Goal: Information Seeking & Learning: Learn about a topic

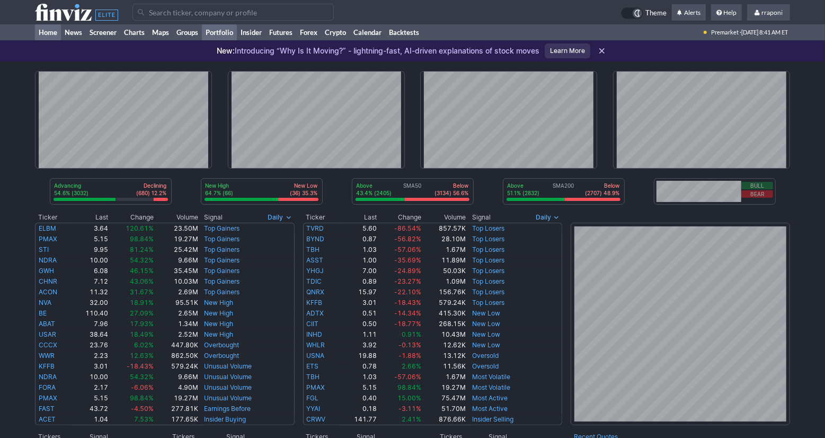
click at [227, 39] on link "Portfolio" at bounding box center [219, 32] width 35 height 16
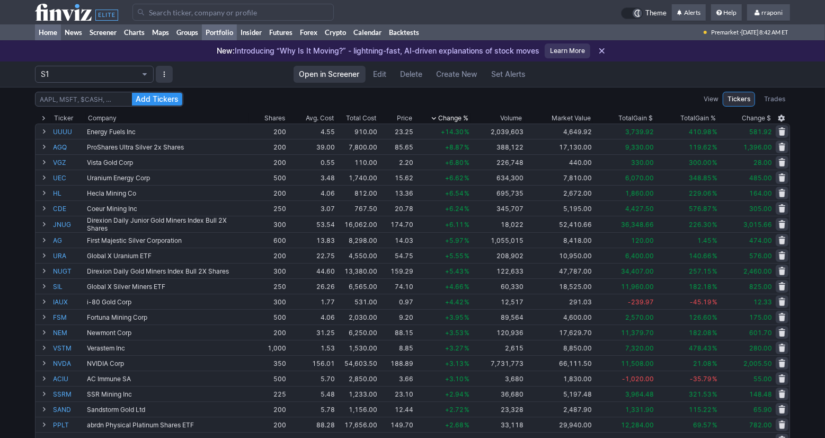
click at [52, 33] on link "Home" at bounding box center [48, 32] width 26 height 16
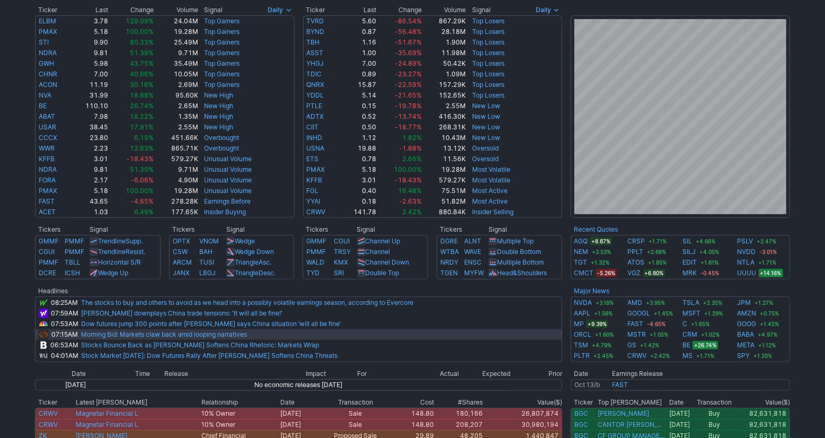
scroll to position [208, 0]
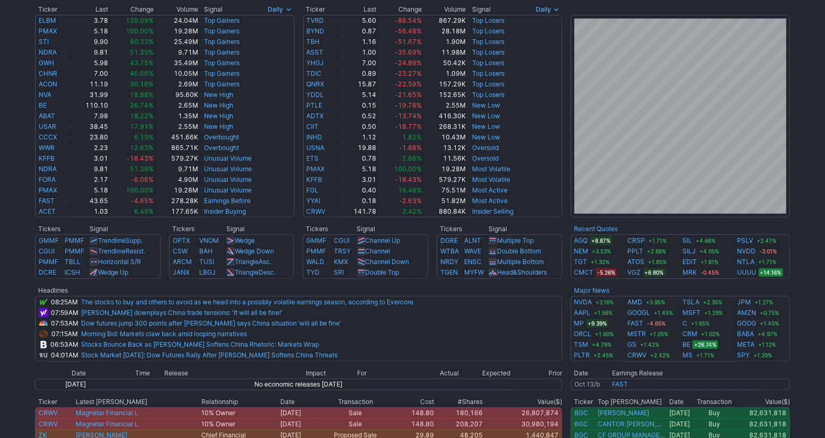
click at [565, 296] on td at bounding box center [566, 293] width 8 height 138
click at [564, 285] on td at bounding box center [566, 293] width 8 height 138
click at [564, 284] on td at bounding box center [566, 293] width 8 height 138
click at [477, 283] on td at bounding box center [298, 282] width 527 height 6
click at [471, 290] on th at bounding box center [322, 290] width 482 height 11
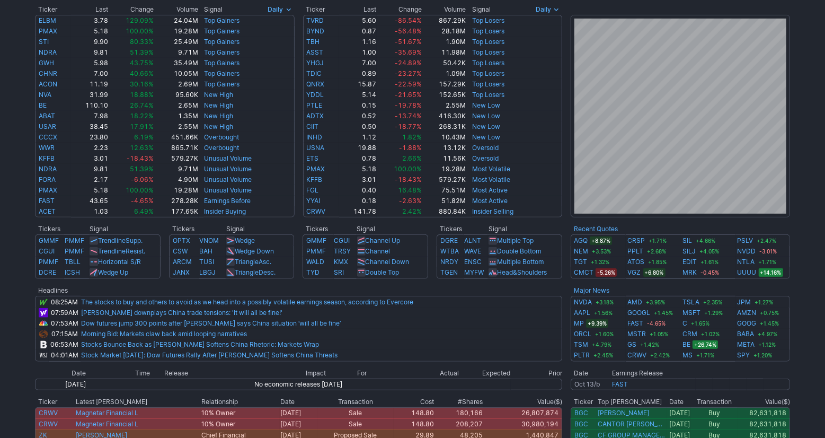
click at [438, 286] on th at bounding box center [322, 290] width 482 height 11
click at [568, 337] on td at bounding box center [566, 293] width 8 height 138
click at [568, 343] on td at bounding box center [566, 293] width 8 height 138
click at [479, 285] on th at bounding box center [322, 290] width 482 height 11
click at [510, 286] on th at bounding box center [322, 290] width 482 height 11
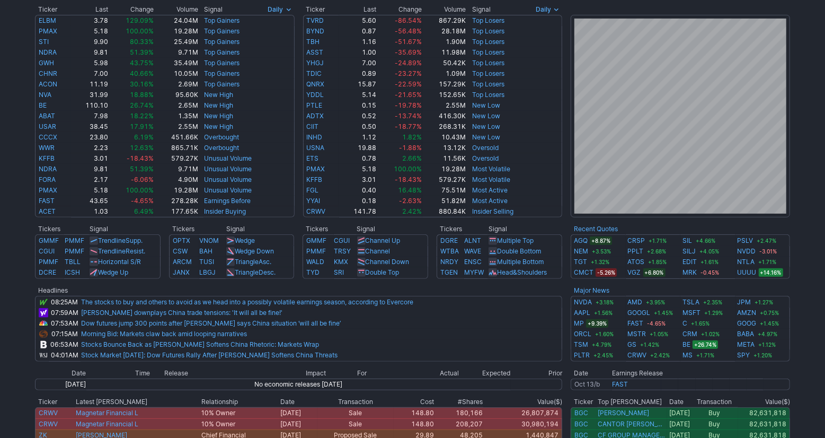
click at [443, 285] on th at bounding box center [322, 290] width 482 height 11
click at [813, 360] on div "Advancing 54.5% (3028) Declining (688) 12.4% New High 64.7% (66) New Low (36) 3…" at bounding box center [412, 211] width 825 height 714
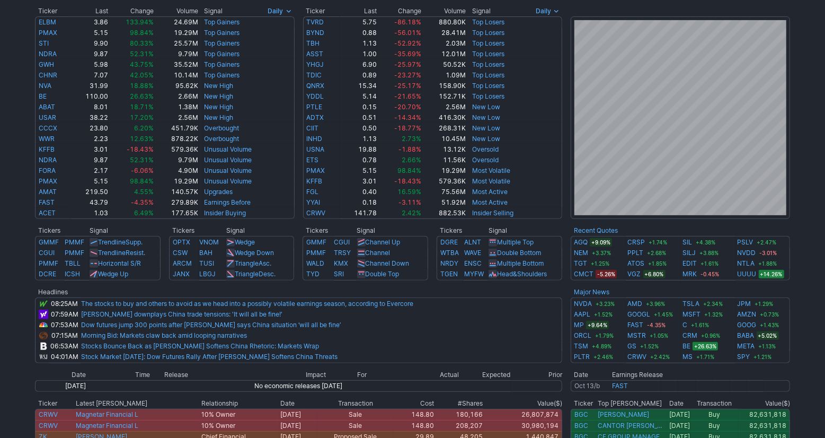
scroll to position [0, 0]
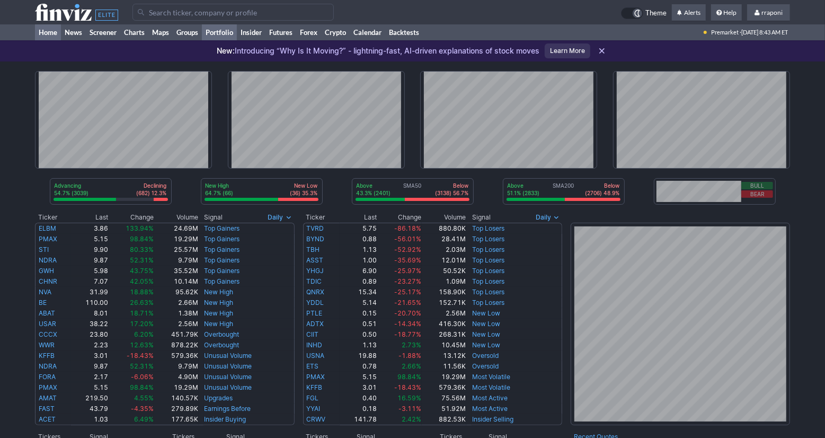
click at [219, 35] on link "Portfolio" at bounding box center [219, 32] width 35 height 16
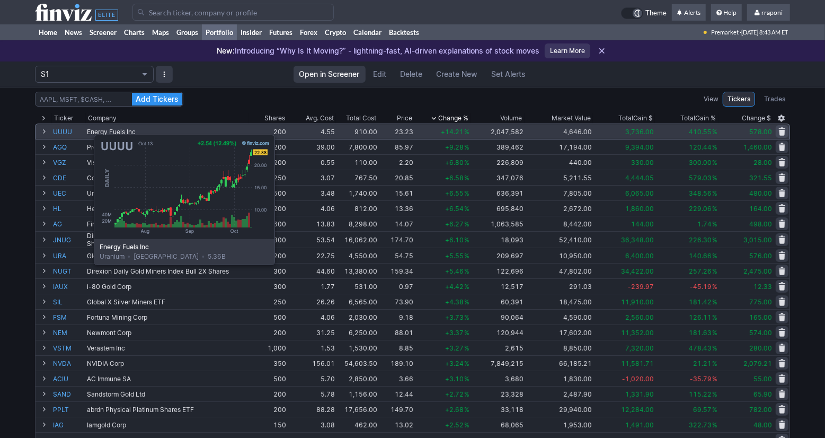
click at [67, 129] on link "UUUU" at bounding box center [69, 131] width 32 height 15
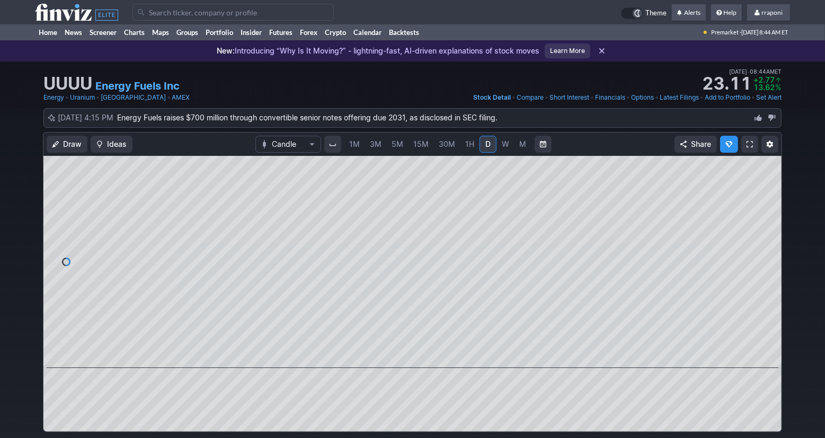
click at [804, 175] on div "Draw Ideas Candle 1M 3M 5M 15M 30M 1H D W M Share" at bounding box center [412, 286] width 825 height 308
click at [226, 37] on link "Portfolio" at bounding box center [219, 32] width 35 height 16
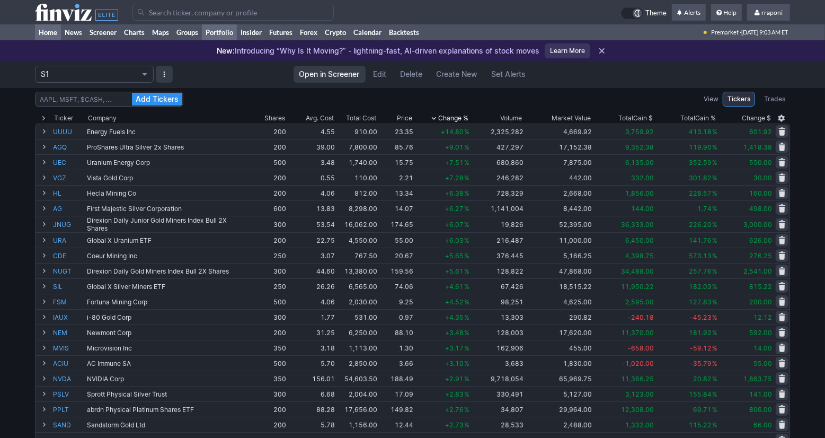
click at [56, 35] on link "Home" at bounding box center [48, 32] width 26 height 16
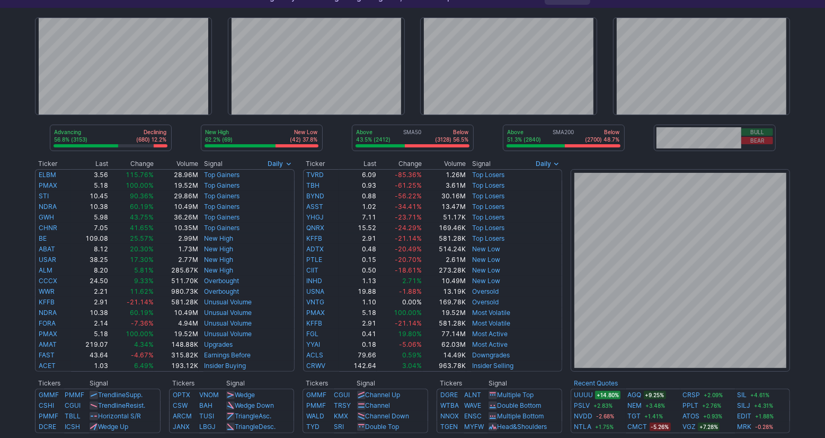
scroll to position [56, 0]
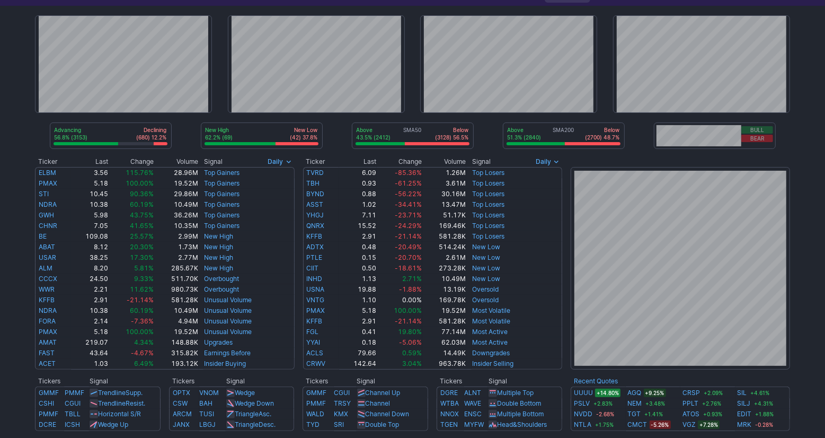
click at [804, 313] on div "Advancing 56.8% (3153) Declining (680) 12.2% New High 62.2% (69) New Low (42) 3…" at bounding box center [412, 363] width 825 height 714
click at [805, 333] on div "Advancing 56.8% (3153) Declining (680) 12.2% New High 62.2% (69) New Low (42) 3…" at bounding box center [412, 363] width 825 height 714
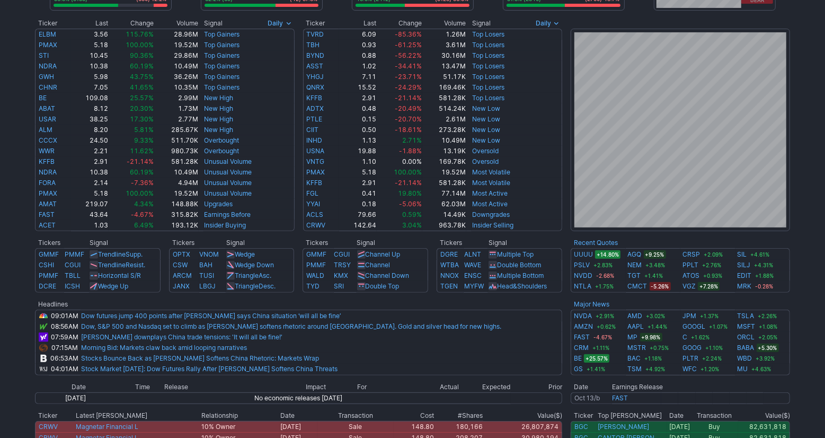
scroll to position [0, 0]
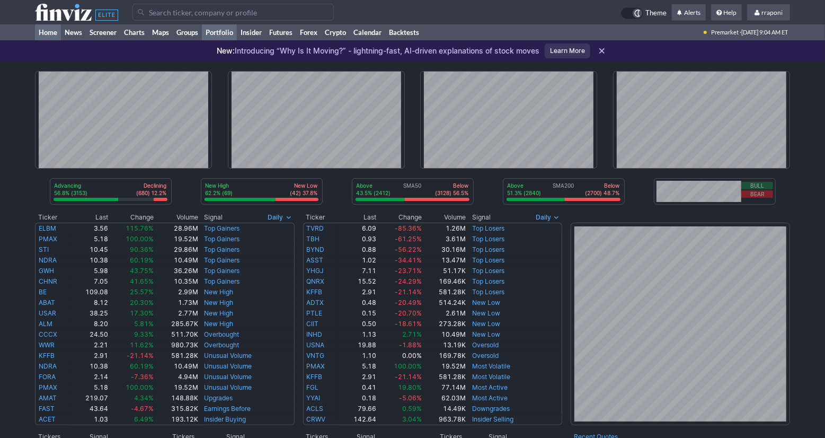
click at [235, 34] on link "Portfolio" at bounding box center [219, 32] width 35 height 16
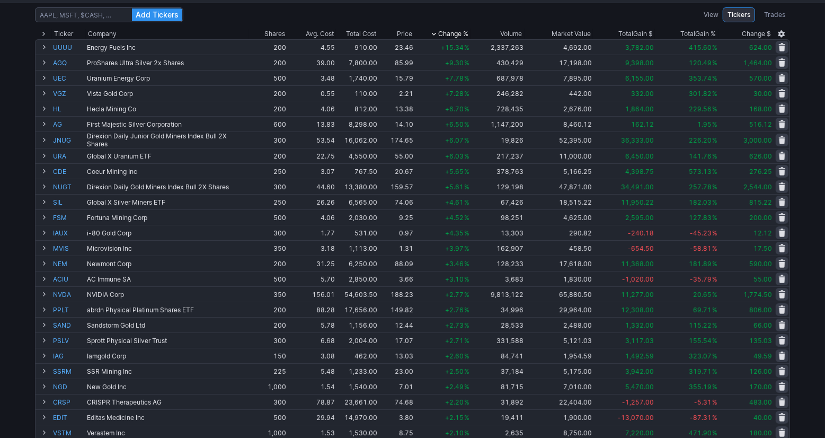
scroll to position [75, 0]
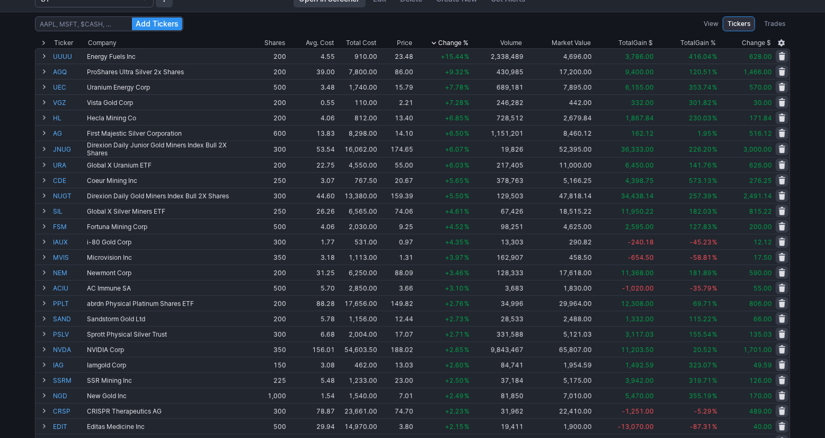
click at [800, 203] on div "Add Tickers View Tickers Trades Ticker Company Shares Avg. Cost Total Cost Pric…" at bounding box center [412, 348] width 825 height 672
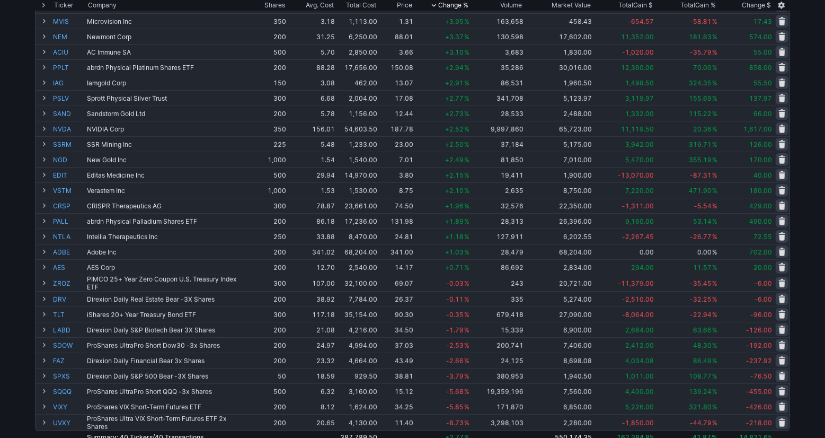
scroll to position [319, 0]
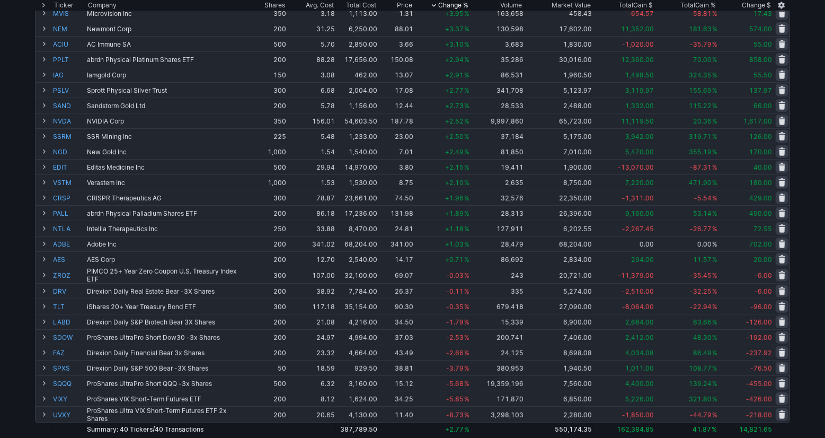
click at [801, 199] on div "Add Tickers View Tickers Trades Ticker Company Shares Avg. Cost Total Cost Pric…" at bounding box center [412, 104] width 825 height 672
click at [803, 199] on div "Add Tickers View Tickers Trades Ticker Company Shares Avg. Cost Total Cost Pric…" at bounding box center [412, 104] width 825 height 672
click at [815, 250] on div "Add Tickers View Tickers Trades Ticker Company Shares Avg. Cost Total Cost Pric…" at bounding box center [412, 104] width 825 height 672
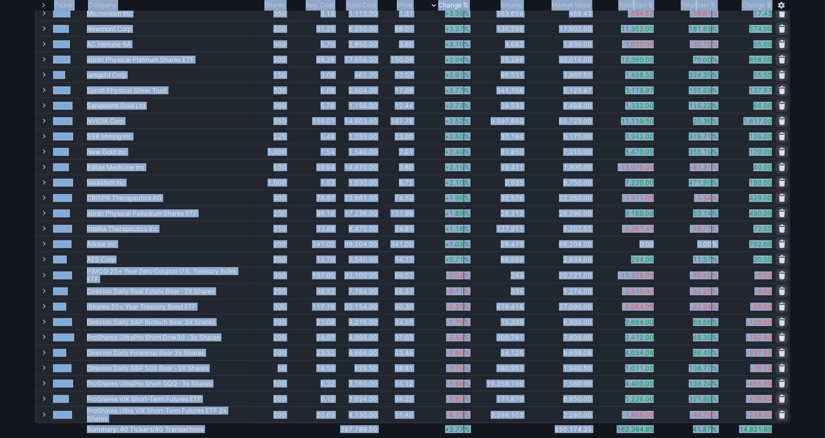
click at [815, 250] on div "Add Tickers View Tickers Trades Ticker Company Shares Avg. Cost Total Cost Pric…" at bounding box center [412, 104] width 825 height 672
click at [820, 351] on div "Add Tickers View Tickers Trades Ticker Company Shares Avg. Cost Total Cost Pric…" at bounding box center [412, 104] width 825 height 672
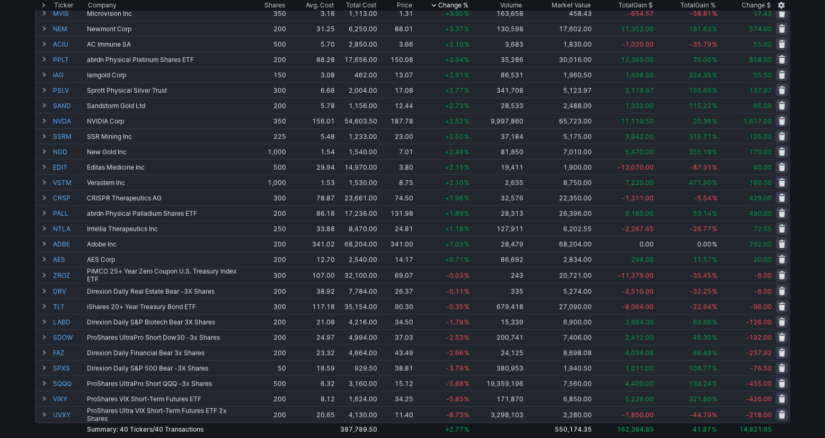
click at [801, 333] on div "Add Tickers View Tickers Trades Ticker Company Shares Avg. Cost Total Cost Pric…" at bounding box center [412, 104] width 825 height 672
click at [807, 324] on div "Add Tickers View Tickers Trades Ticker Company Shares Avg. Cost Total Cost Pric…" at bounding box center [412, 104] width 825 height 672
click at [807, 323] on div "Add Tickers View Tickers Trades Ticker Company Shares Avg. Cost Total Cost Pric…" at bounding box center [412, 104] width 825 height 672
click at [809, 300] on div "Add Tickers View Tickers Trades Ticker Company Shares Avg. Cost Total Cost Pric…" at bounding box center [412, 104] width 825 height 672
click at [817, 311] on div "Add Tickers View Tickers Trades Ticker Company Shares Avg. Cost Total Cost Pric…" at bounding box center [412, 104] width 825 height 672
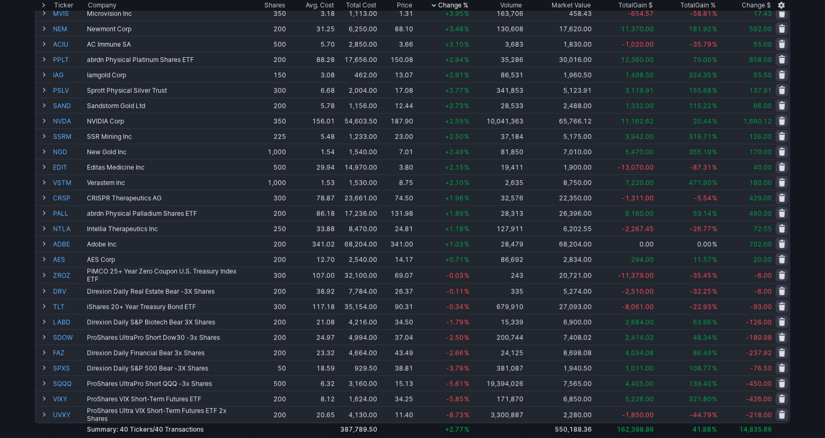
click at [797, 360] on div "Add Tickers View Tickers Trades Ticker Company Shares Avg. Cost Total Cost Pric…" at bounding box center [412, 104] width 825 height 672
click at [815, 325] on div "Add Tickers View Tickers Trades Ticker Company Shares Avg. Cost Total Cost Pric…" at bounding box center [412, 104] width 825 height 672
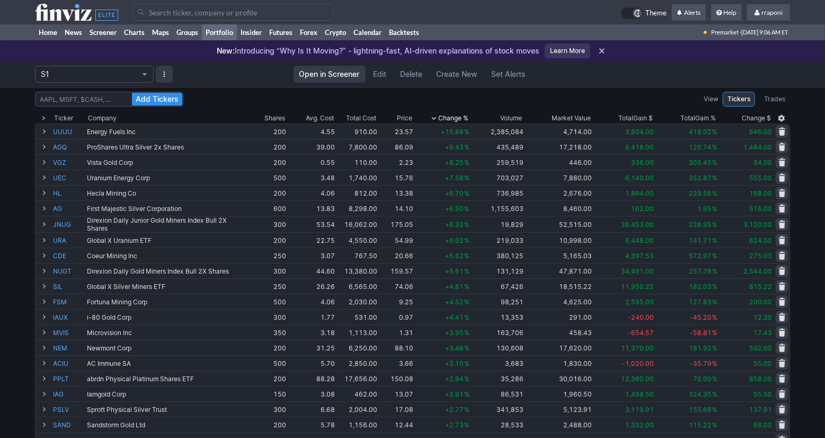
scroll to position [24, 0]
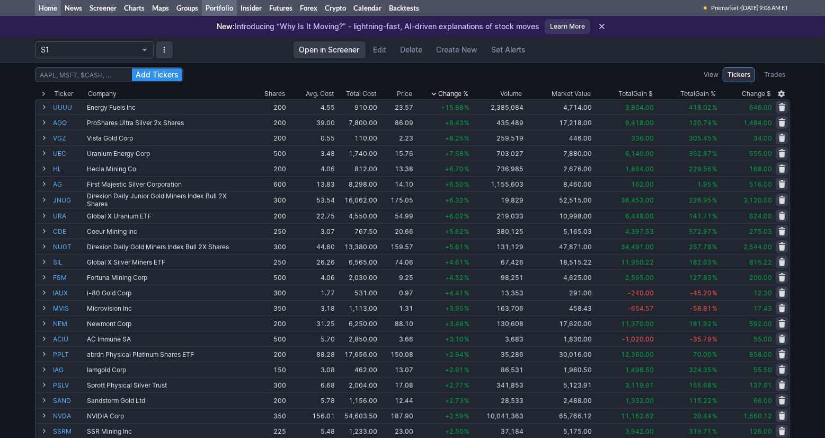
click at [59, 12] on link "Home" at bounding box center [48, 8] width 26 height 16
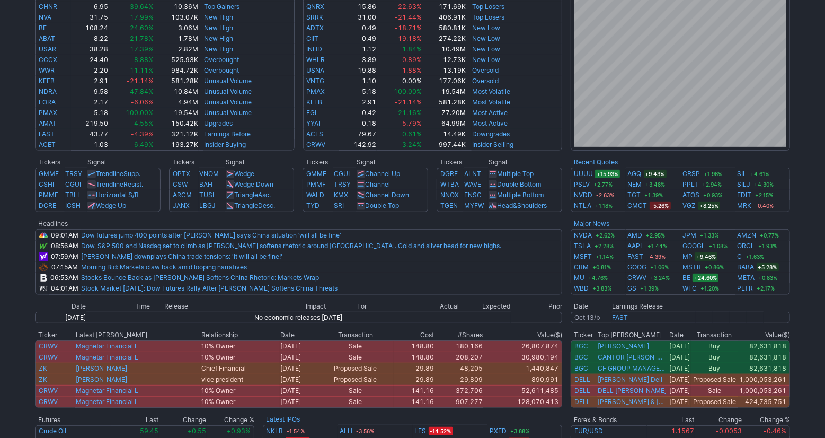
scroll to position [269, 0]
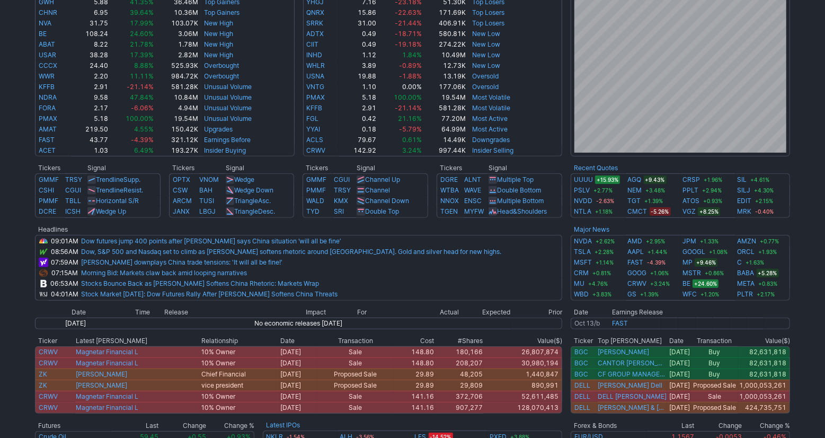
click at [812, 297] on div "Advancing 57.4% (3188) Declining (686) 12.4% New High 62.3% (71) New Low (43) 3…" at bounding box center [412, 150] width 825 height 714
click at [812, 296] on div "Advancing 57.4% (3188) Declining (686) 12.4% New High 62.3% (71) New Low (43) 3…" at bounding box center [412, 150] width 825 height 714
drag, startPoint x: 811, startPoint y: 406, endPoint x: 812, endPoint y: 373, distance: 33.4
click at [811, 405] on div "Advancing 57.4% (3188) Declining (686) 12.4% New High 62.3% (71) New Low (43) 3…" at bounding box center [412, 150] width 825 height 714
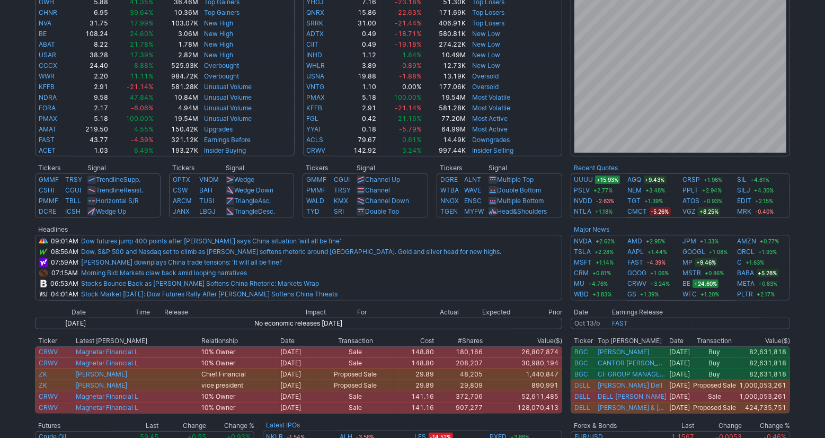
click at [814, 361] on div "Advancing 57.4% (3188) Declining (686) 12.4% New High 62.3% (71) New Low (43) 3…" at bounding box center [412, 150] width 825 height 714
click at [814, 367] on div "Advancing 57.4% (3188) Declining (686) 12.4% New High 62.3% (71) New Low (43) 3…" at bounding box center [412, 150] width 825 height 714
click at [815, 362] on div "Advancing 57.4% (3188) Declining (686) 12.4% New High 62.3% (71) New Low (43) 3…" at bounding box center [412, 150] width 825 height 714
click at [816, 349] on div "Advancing 57.4% (3188) Declining (686) 12.4% New High 62.3% (71) New Low (43) 3…" at bounding box center [412, 150] width 825 height 714
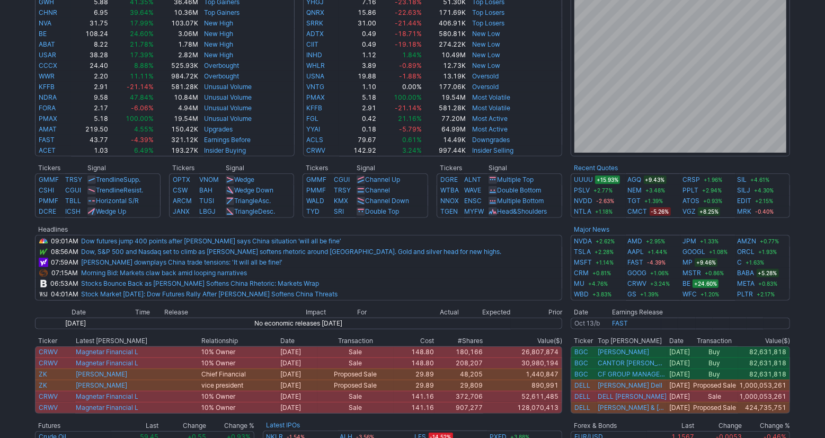
click at [813, 358] on div "Advancing 57.4% (3188) Declining (686) 12.4% New High 62.3% (71) New Low (43) 3…" at bounding box center [412, 150] width 825 height 714
click at [806, 316] on div "Advancing 57.4% (3188) Declining (686) 12.4% New High 62.3% (71) New Low (43) 3…" at bounding box center [412, 150] width 825 height 714
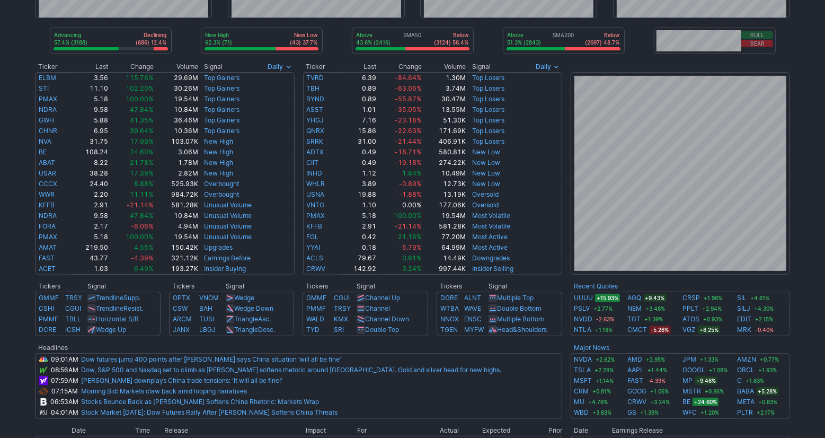
scroll to position [0, 0]
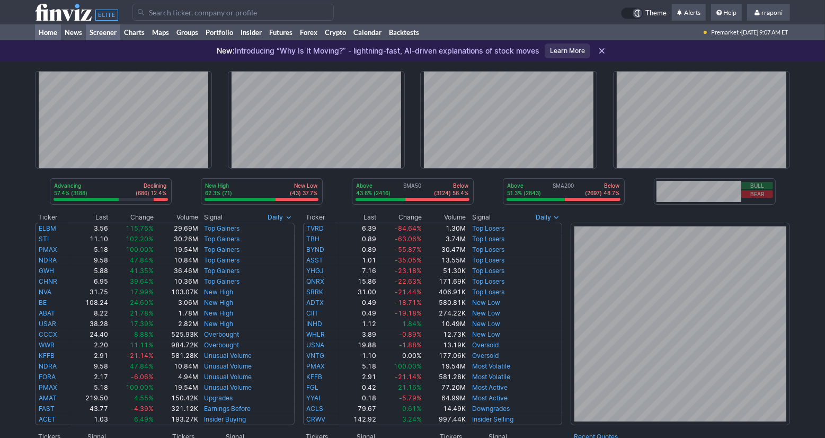
click at [114, 33] on link "Screener" at bounding box center [103, 32] width 34 height 16
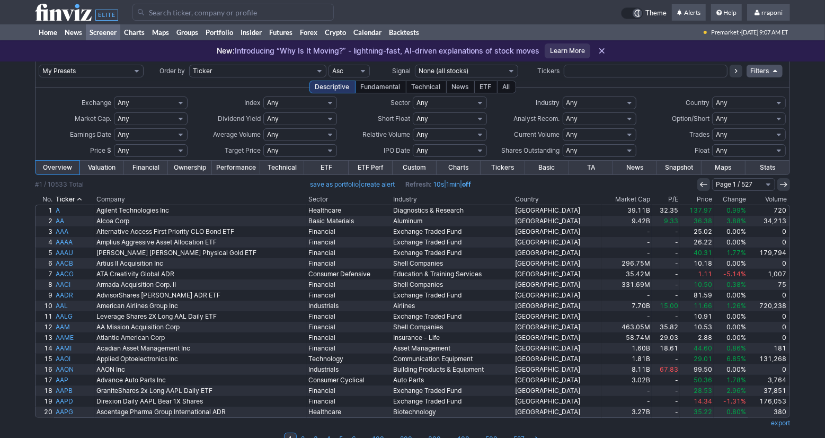
click at [776, 201] on th "Volume" at bounding box center [769, 199] width 42 height 11
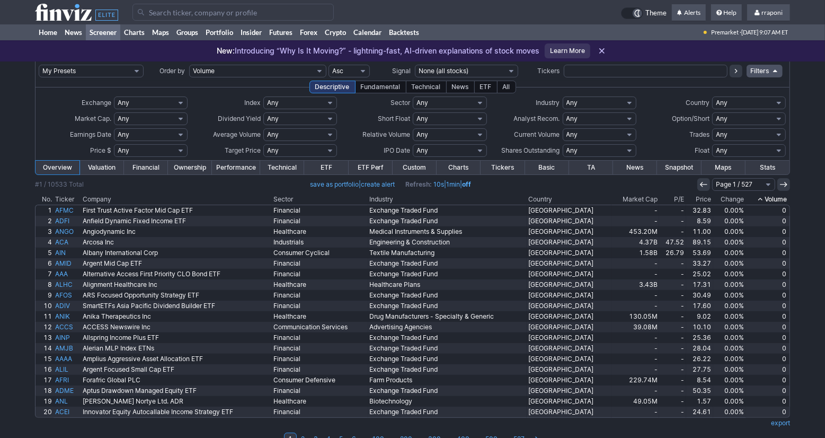
click at [784, 199] on th "Volume" at bounding box center [768, 199] width 44 height 11
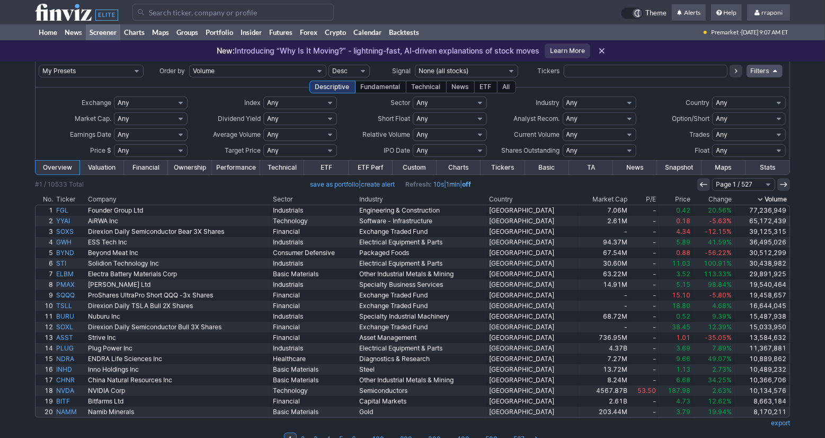
click at [816, 382] on div "My Presets -Save Screen -Edit Screens s: p3 s: p2 s: p1 p: S1 Order by Ticker T…" at bounding box center [412, 258] width 825 height 395
click at [817, 379] on div "My Presets -Save Screen -Edit Screens s: p3 s: p2 s: p1 p: S1 Order by Ticker T…" at bounding box center [412, 258] width 825 height 395
click at [806, 386] on div "My Presets -Save Screen -Edit Screens s: p3 s: p2 s: p1 p: S1 Order by Ticker T…" at bounding box center [412, 258] width 825 height 395
click at [821, 377] on div "My Presets -Save Screen -Edit Screens s: p3 s: p2 s: p1 p: S1 Order by Ticker T…" at bounding box center [412, 258] width 825 height 395
click at [672, 434] on td "1 2 3 4 5 6 ⋯ 100 ⋯ 200 ⋯ 300 ⋯ 400 ⋯ 500 ⋯ 527" at bounding box center [412, 438] width 755 height 15
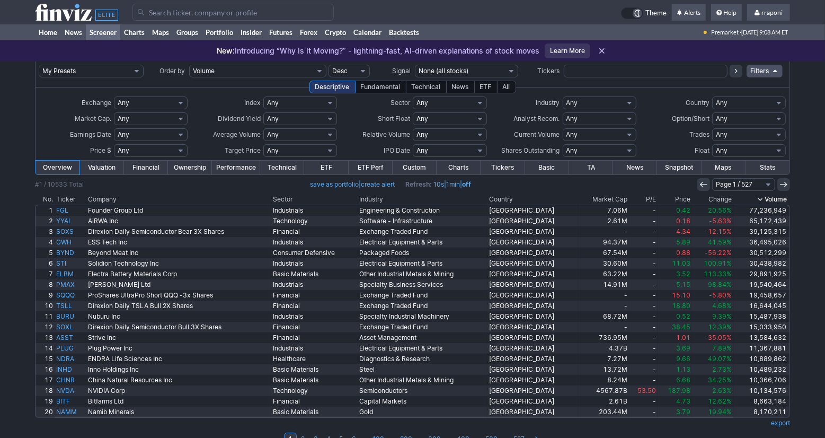
click at [673, 434] on td "1 2 3 4 5 6 ⋯ 100 ⋯ 200 ⋯ 300 ⋯ 400 ⋯ 500 ⋯ 527" at bounding box center [412, 438] width 755 height 15
click at [675, 434] on td "1 2 3 4 5 6 ⋯ 100 ⋯ 200 ⋯ 300 ⋯ 400 ⋯ 500 ⋯ 527" at bounding box center [412, 438] width 755 height 15
click at [632, 435] on td "1 2 3 4 5 6 ⋯ 100 ⋯ 200 ⋯ 300 ⋯ 400 ⋯ 500 ⋯ 527" at bounding box center [412, 438] width 755 height 15
click at [706, 430] on td at bounding box center [412, 429] width 755 height 3
click at [747, 430] on td at bounding box center [412, 429] width 755 height 3
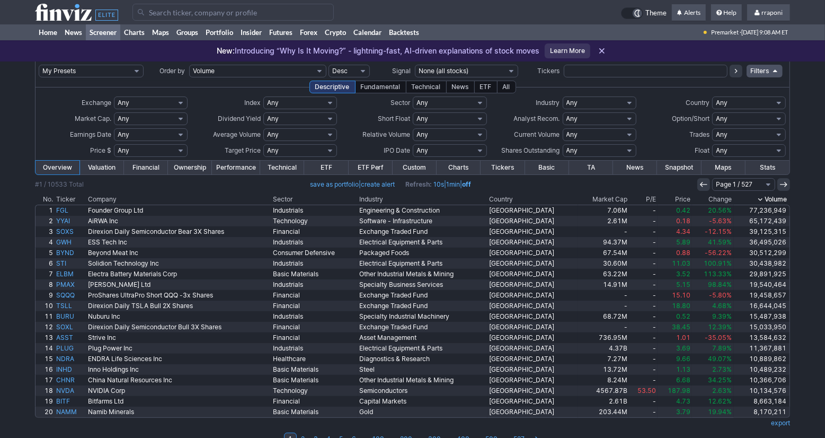
click at [685, 430] on td at bounding box center [412, 429] width 755 height 3
click at [652, 435] on td "1 2 3 4 5 6 ⋯ 100 ⋯ 200 ⋯ 300 ⋯ 400 ⋯ 500 ⋯ 527" at bounding box center [412, 438] width 755 height 15
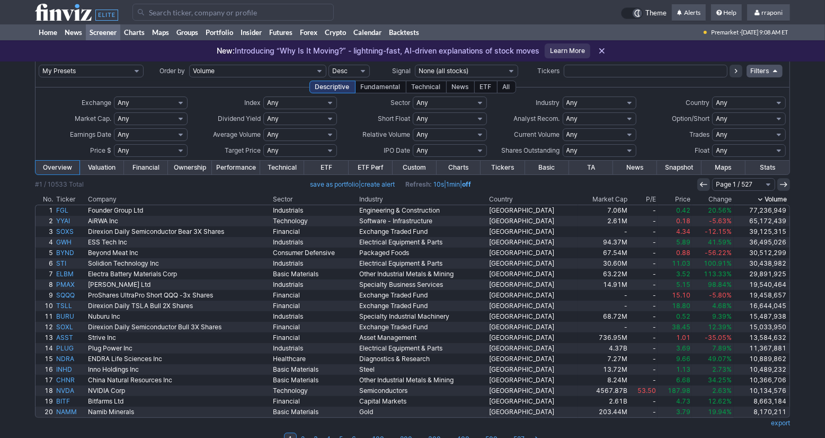
click at [689, 424] on td "export" at bounding box center [412, 423] width 755 height 11
click at [688, 431] on td "1 2 3 4 5 6 ⋯ 100 ⋯ 200 ⋯ 300 ⋯ 400 ⋯ 500 ⋯ 527" at bounding box center [412, 438] width 755 height 15
click at [691, 428] on td at bounding box center [412, 429] width 755 height 3
click at [690, 429] on td at bounding box center [412, 429] width 755 height 3
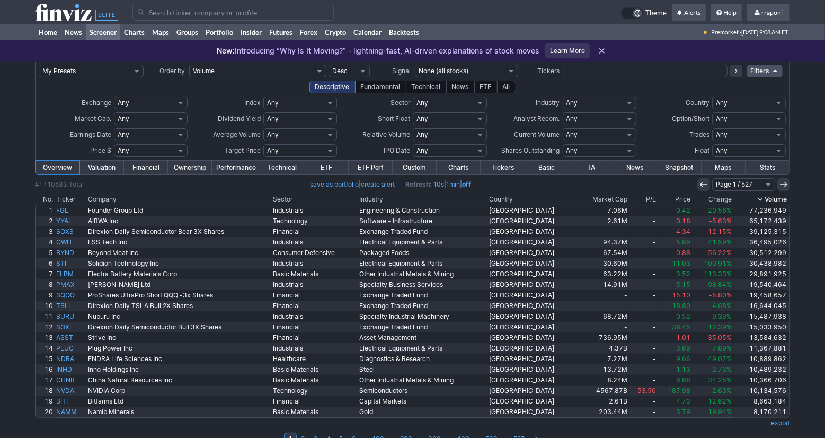
click at [690, 428] on td "export" at bounding box center [412, 423] width 755 height 11
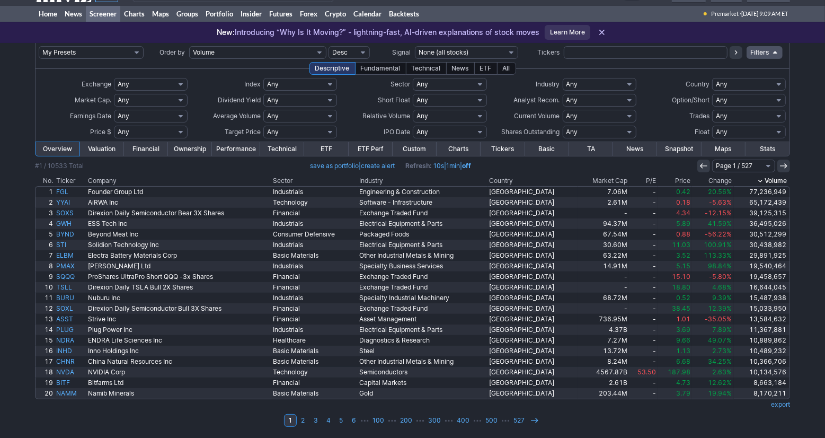
click at [810, 282] on div "My Presets -Save Screen -Edit Screens s: p3 s: p2 s: p1 p: S1 Order by Ticker T…" at bounding box center [412, 240] width 825 height 395
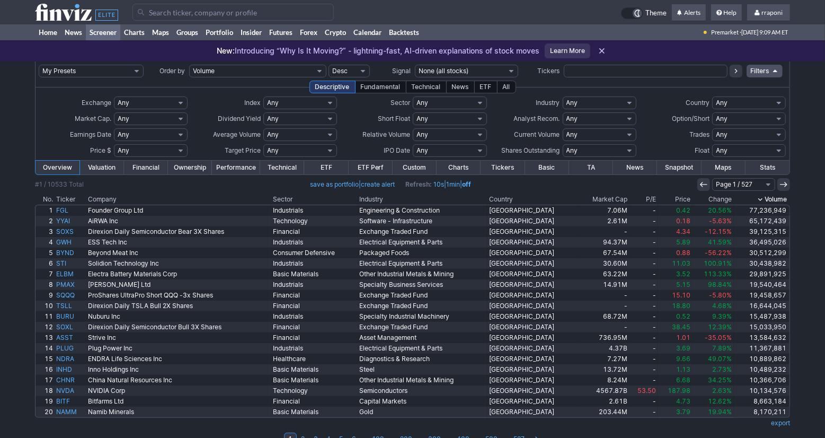
scroll to position [0, 0]
click at [729, 201] on th "Change" at bounding box center [712, 199] width 41 height 11
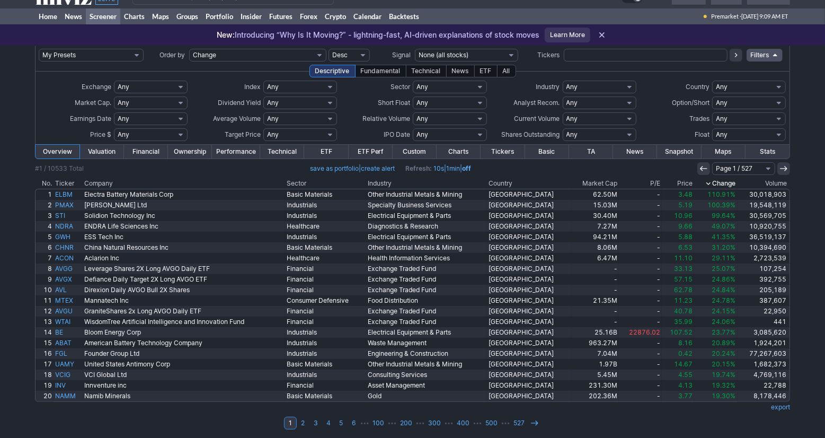
scroll to position [19, 0]
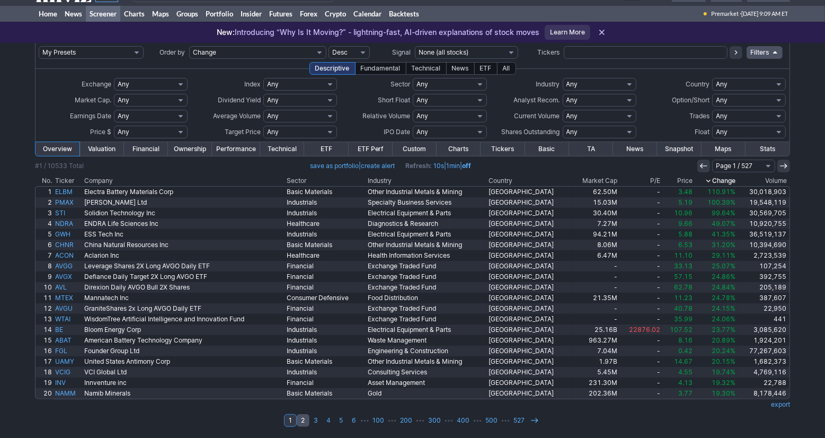
click at [305, 422] on link "2" at bounding box center [303, 420] width 13 height 13
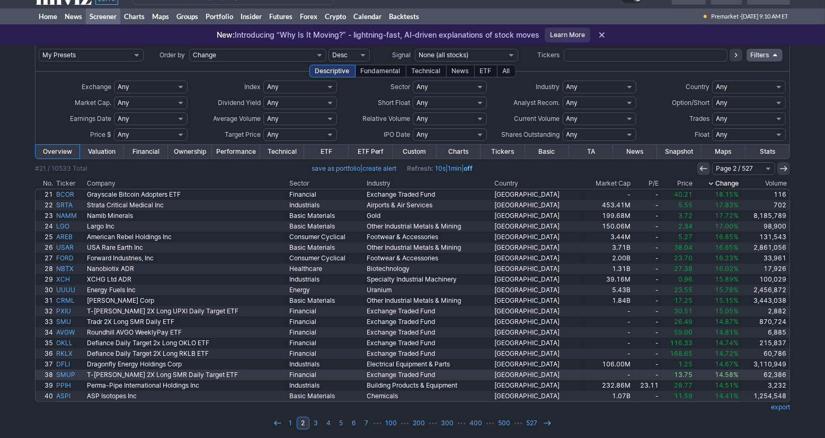
scroll to position [19, 0]
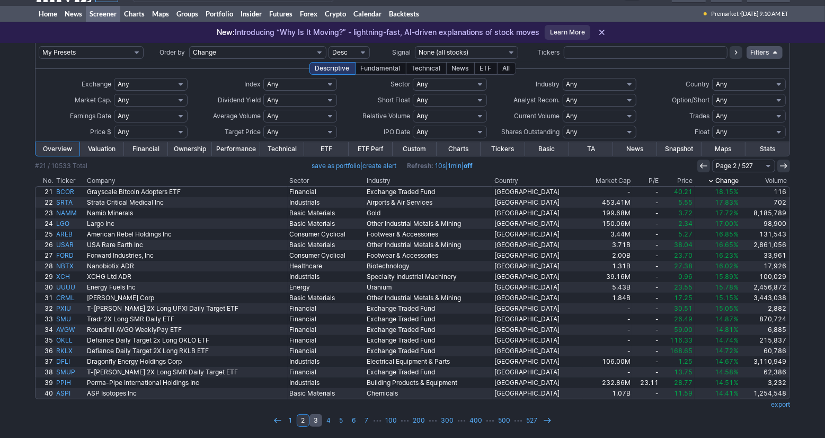
click at [320, 422] on link "3" at bounding box center [315, 420] width 13 height 13
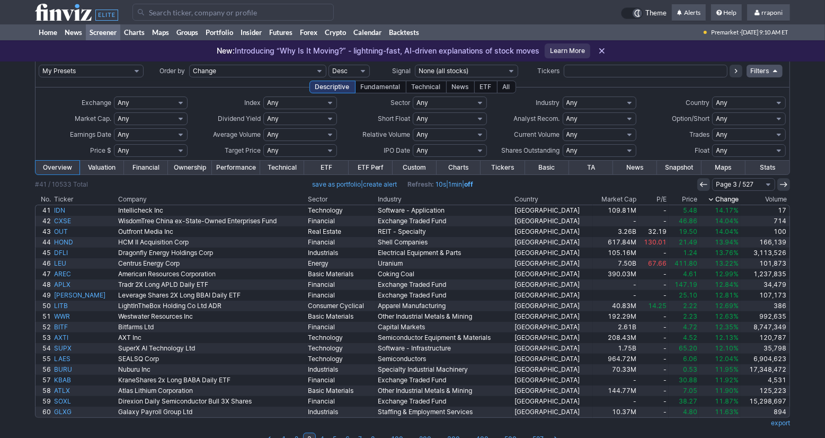
click at [804, 368] on div "My Presets -Save Screen -Edit Screens s: p3 s: p2 s: p1 p: S1 Order by Ticker T…" at bounding box center [412, 258] width 825 height 395
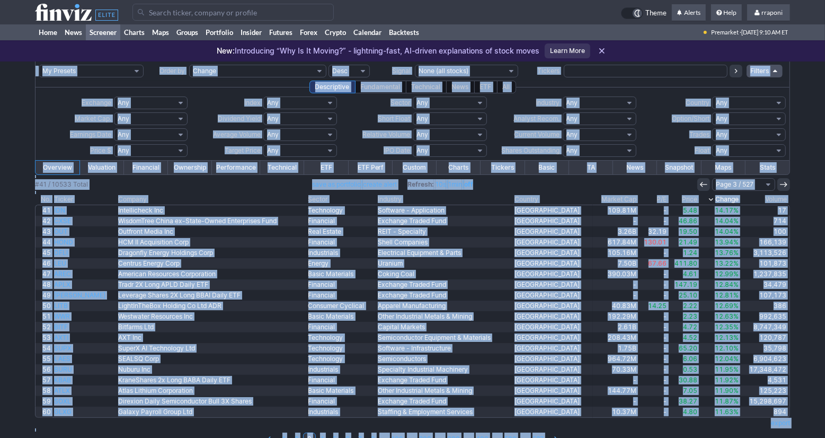
click at [805, 368] on div "My Presets -Save Screen -Edit Screens s: p3 s: p2 s: p1 p: S1 Order by Ticker T…" at bounding box center [412, 258] width 825 height 395
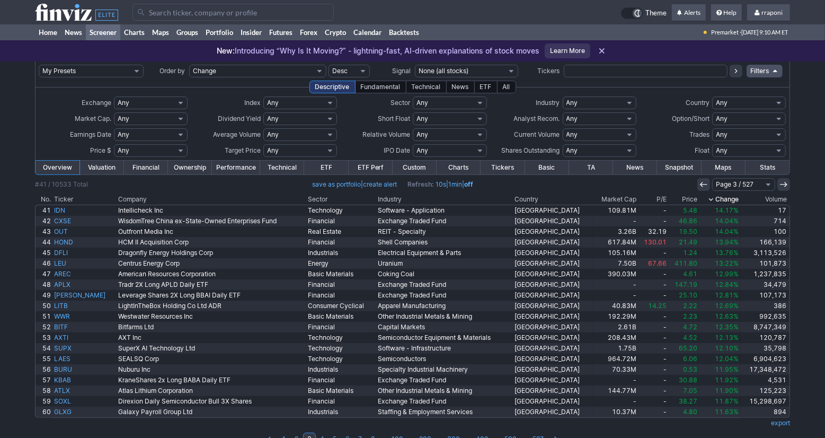
click at [806, 364] on div "My Presets -Save Screen -Edit Screens s: p3 s: p2 s: p1 p: S1 Order by Ticker T…" at bounding box center [412, 258] width 825 height 395
click at [807, 357] on div "My Presets -Save Screen -Edit Screens s: p3 s: p2 s: p1 p: S1 Order by Ticker T…" at bounding box center [412, 258] width 825 height 395
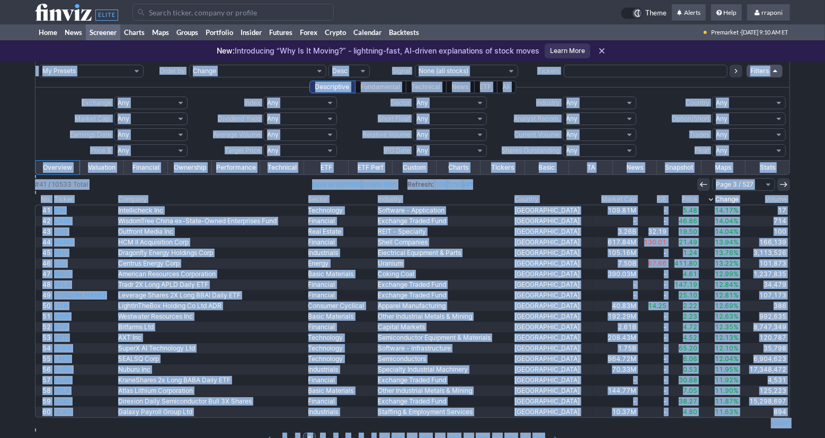
click at [807, 356] on div "My Presets -Save Screen -Edit Screens s: p3 s: p2 s: p1 p: S1 Order by Ticker T…" at bounding box center [412, 258] width 825 height 395
click at [113, 32] on link "Screener" at bounding box center [103, 32] width 34 height 16
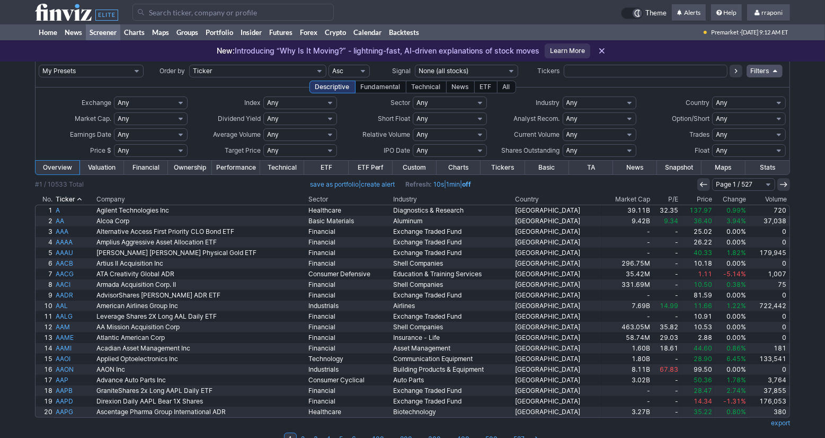
click at [590, 96] on select "Any Stocks only (ex-Funds) Exchange Traded Fund Advertising Agencies Aerospace …" at bounding box center [600, 102] width 74 height 13
select select "gold"
click at [563, 96] on select "Any Stocks only (ex-Funds) Exchange Traded Fund Advertising Agencies Aerospace …" at bounding box center [600, 102] width 74 height 13
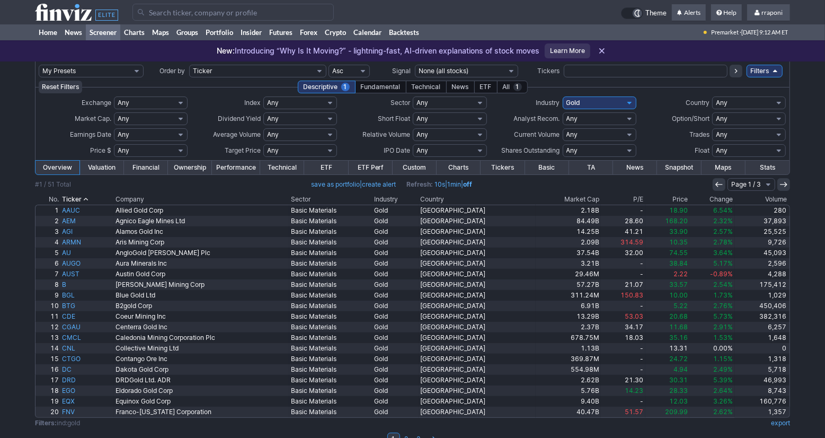
click at [729, 198] on th "Change" at bounding box center [711, 199] width 45 height 11
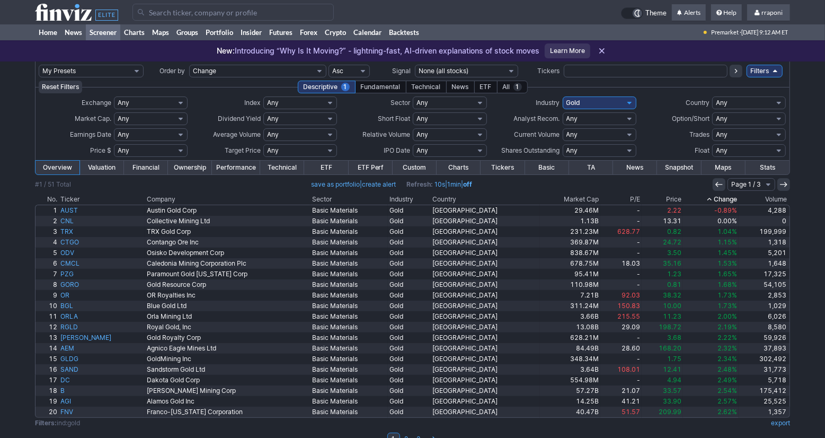
click at [729, 198] on th "Change" at bounding box center [711, 199] width 56 height 11
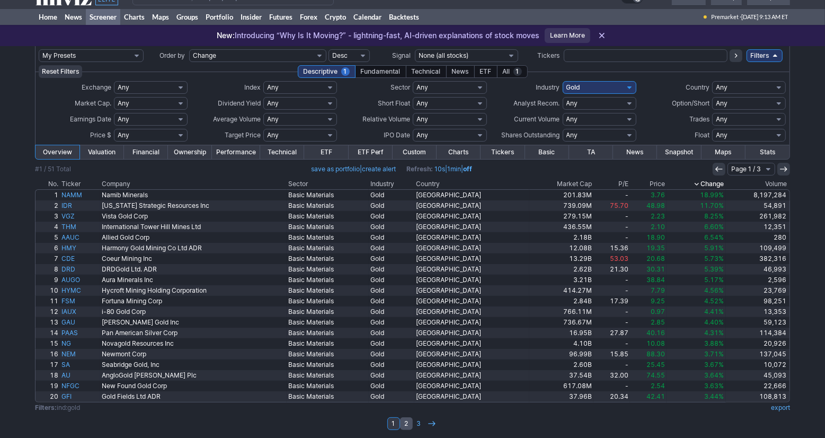
scroll to position [16, 0]
click at [404, 422] on link "2" at bounding box center [406, 423] width 13 height 13
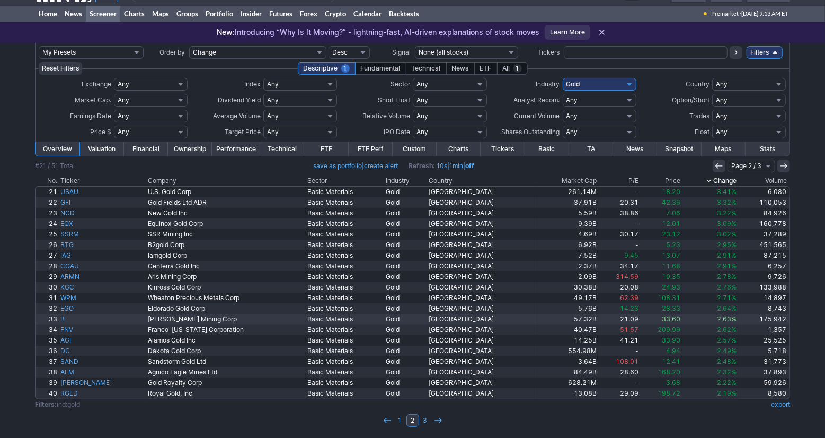
scroll to position [19, 0]
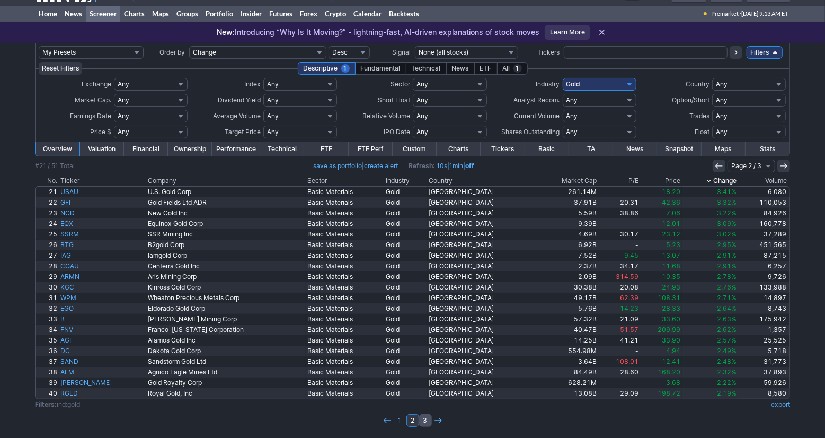
click at [424, 422] on link "3" at bounding box center [425, 420] width 13 height 13
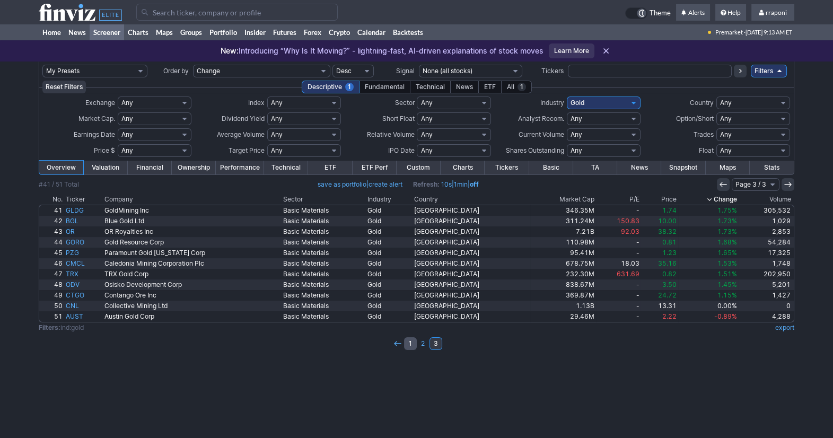
click at [409, 347] on link "1" at bounding box center [410, 343] width 13 height 13
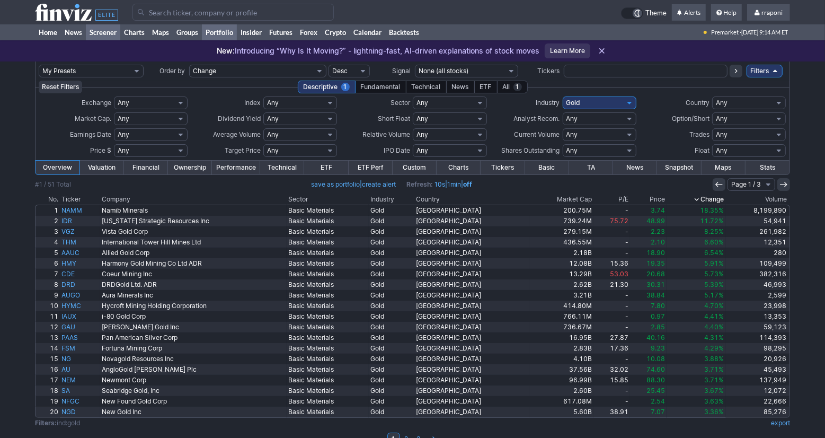
click at [231, 33] on link "Portfolio" at bounding box center [219, 32] width 35 height 16
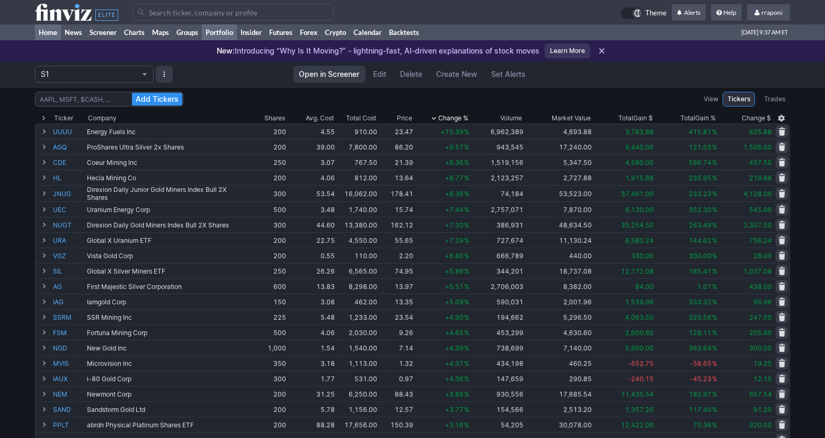
click at [48, 31] on link "Home" at bounding box center [48, 32] width 26 height 16
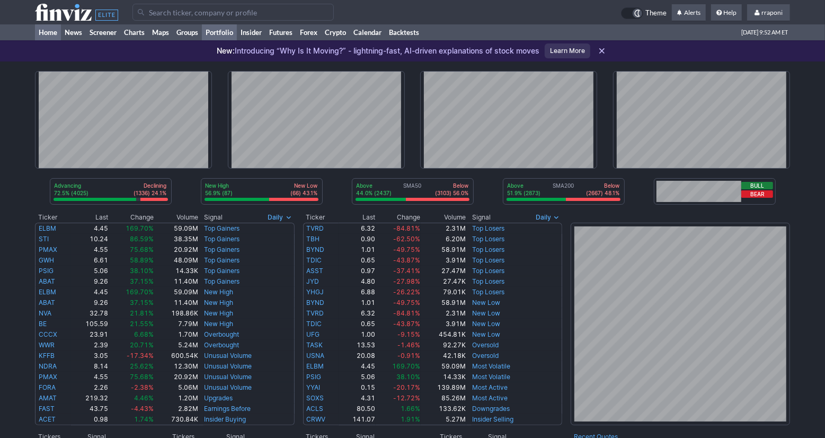
click at [222, 36] on link "Portfolio" at bounding box center [219, 32] width 35 height 16
click at [229, 30] on link "Portfolio" at bounding box center [219, 32] width 35 height 16
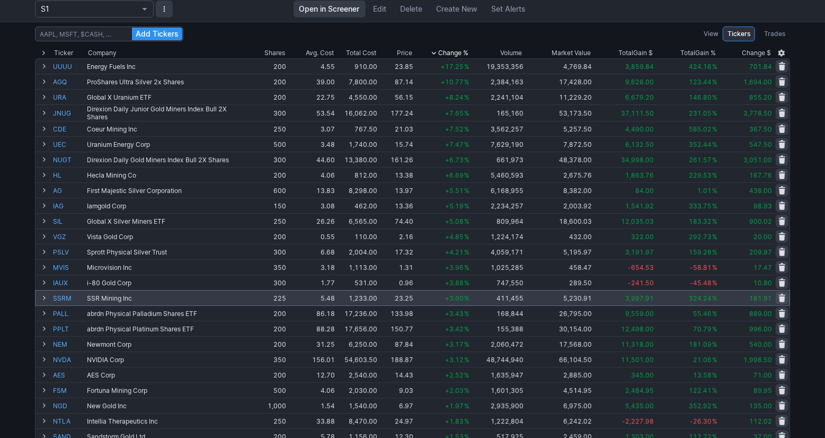
scroll to position [41, 0]
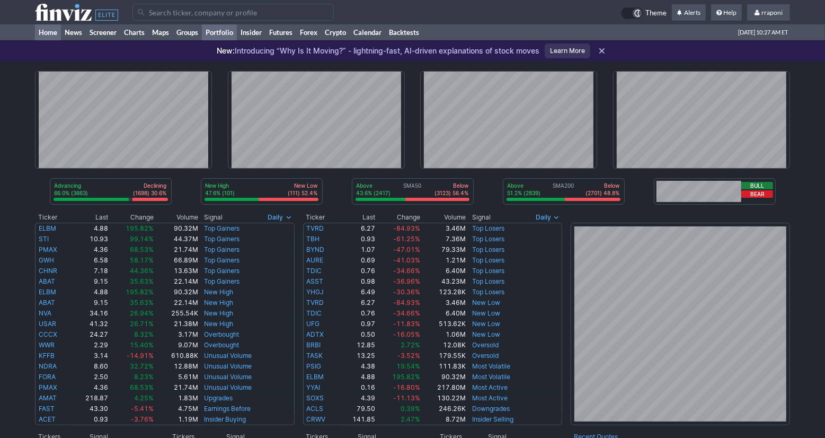
click at [219, 35] on link "Portfolio" at bounding box center [219, 32] width 35 height 16
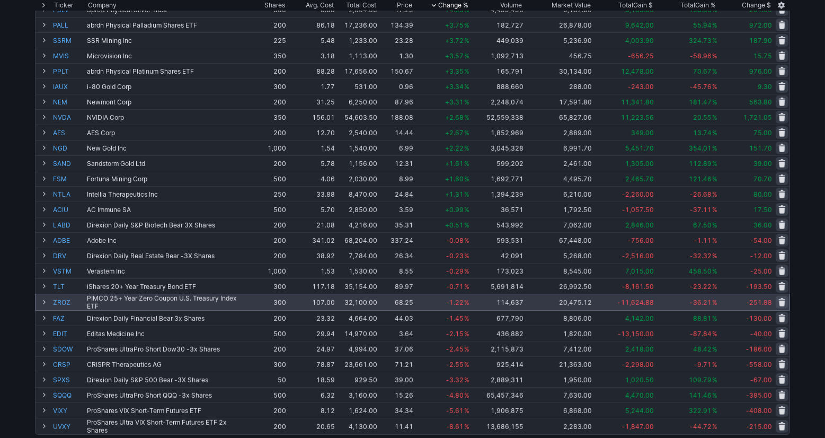
scroll to position [261, 0]
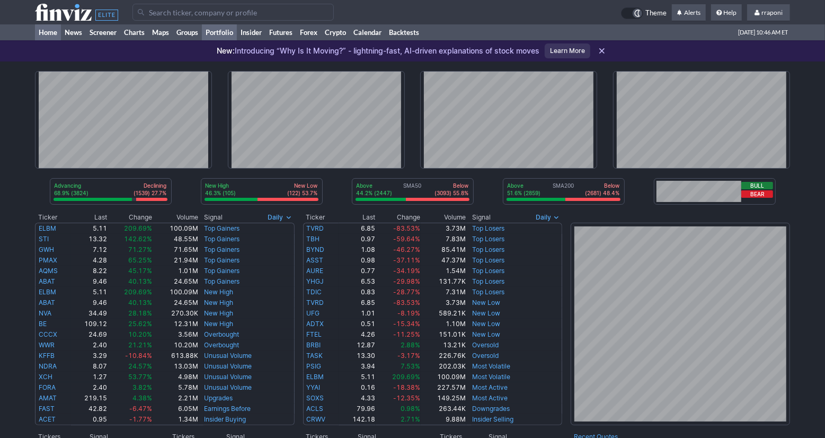
click at [222, 29] on link "Portfolio" at bounding box center [219, 32] width 35 height 16
click at [235, 41] on div "New: Introducing “Why Is It Moving?” - lightning-fast, AI-driven explanations o…" at bounding box center [378, 50] width 323 height 23
click at [231, 38] on link "Portfolio" at bounding box center [219, 32] width 35 height 16
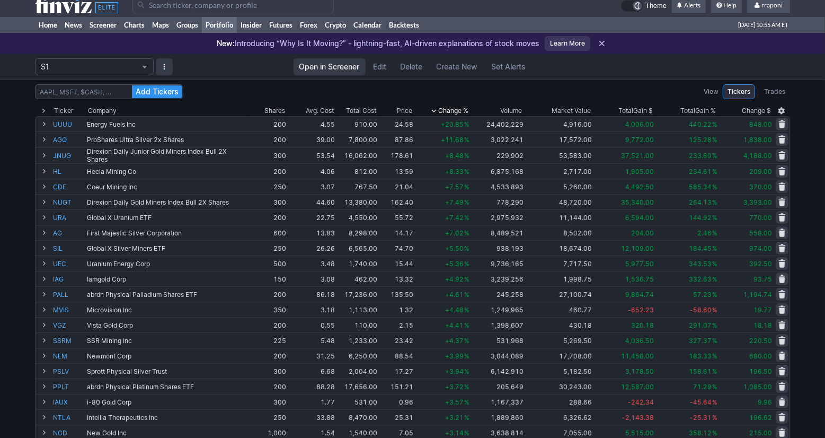
scroll to position [6, 0]
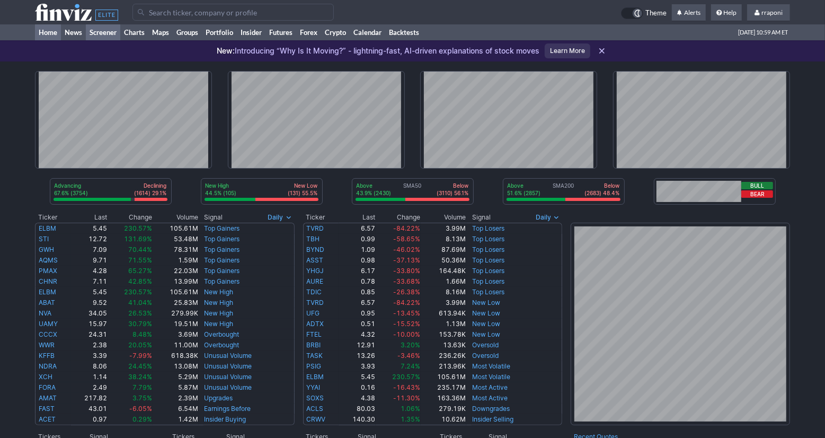
click at [109, 28] on link "Screener" at bounding box center [103, 32] width 34 height 16
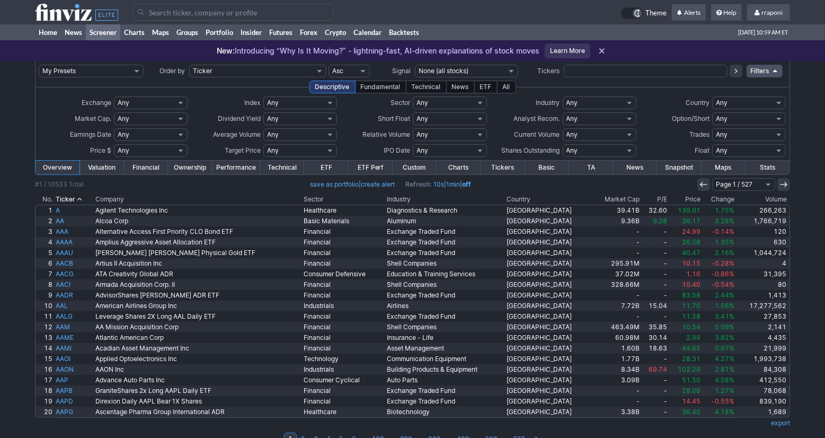
click at [579, 104] on select "Any Stocks only (ex-Funds) Exchange Traded Fund Advertising Agencies Aerospace …" at bounding box center [600, 102] width 74 height 13
click at [475, 99] on select "Any Basic Materials Communication Services Consumer Cyclical Consumer Defensive…" at bounding box center [450, 102] width 74 height 13
select select "healthcare"
click at [413, 96] on select "Any Basic Materials Communication Services Consumer Cyclical Consumer Defensive…" at bounding box center [450, 102] width 74 height 13
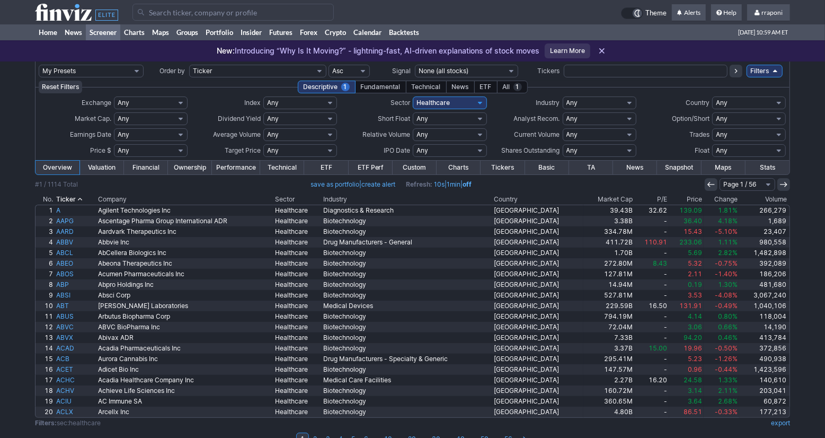
click at [724, 198] on th "Change" at bounding box center [722, 199] width 36 height 11
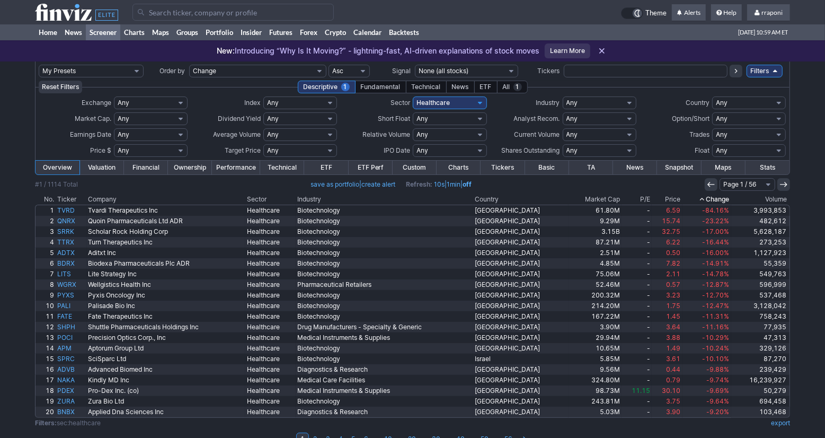
click at [724, 198] on th "Change" at bounding box center [707, 199] width 49 height 11
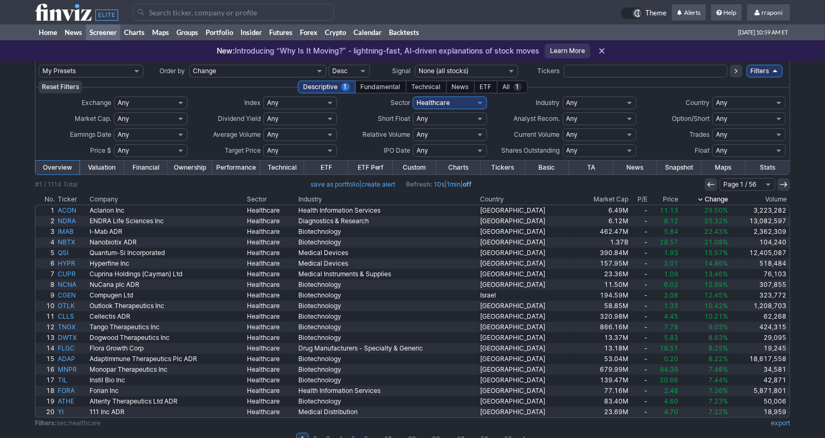
click at [724, 198] on th "Change" at bounding box center [705, 199] width 50 height 11
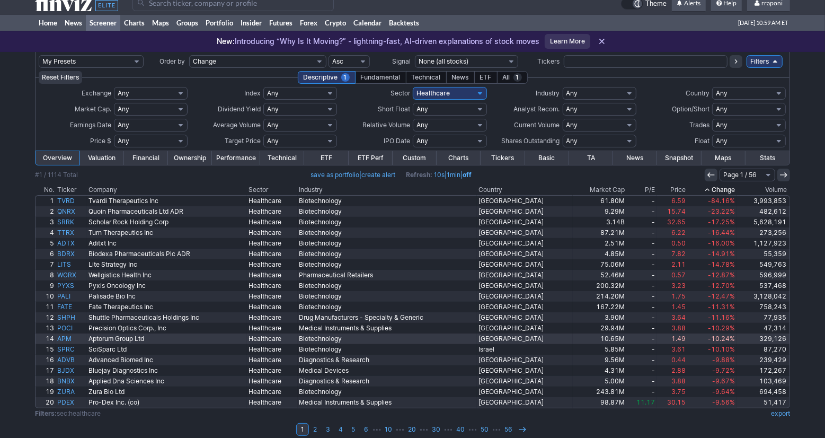
scroll to position [19, 0]
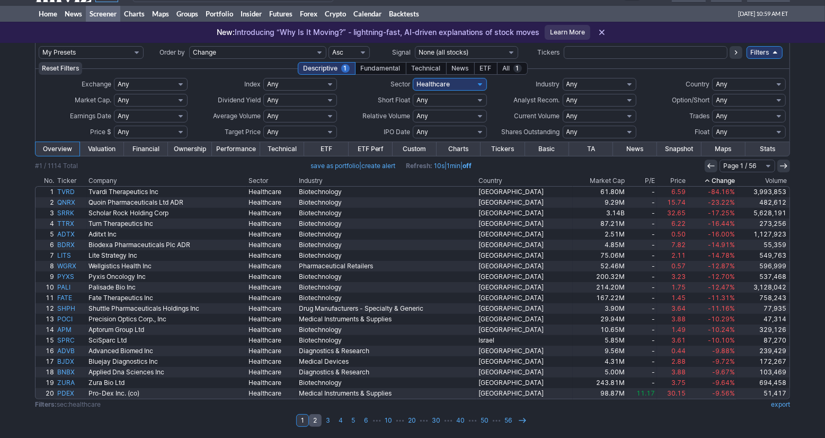
click at [314, 422] on link "2" at bounding box center [315, 420] width 13 height 13
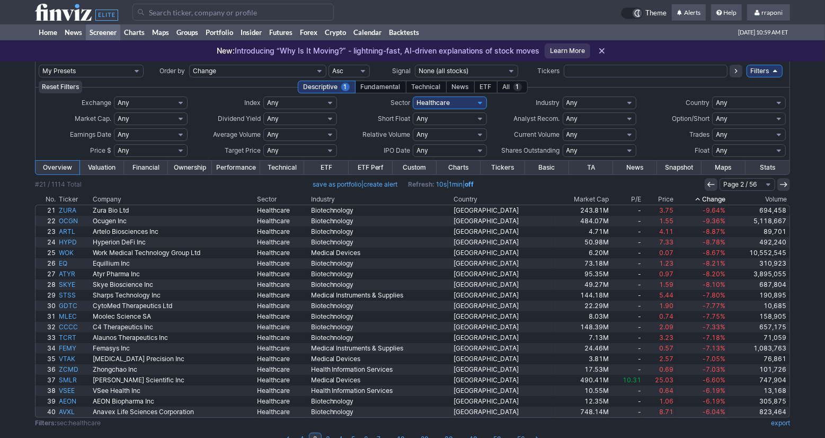
scroll to position [19, 0]
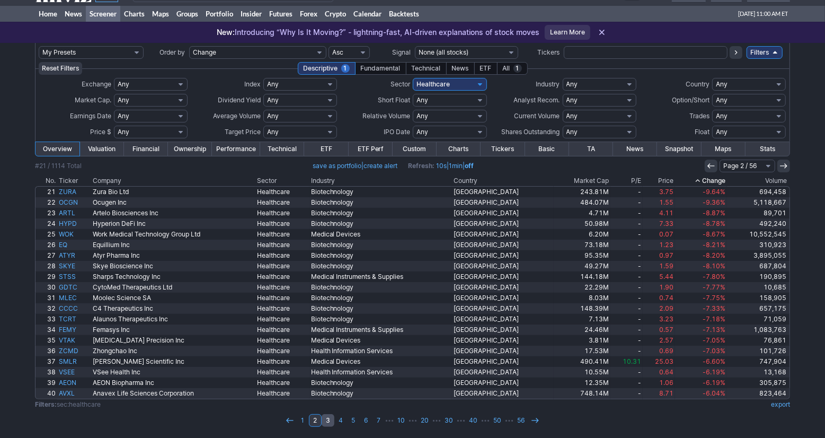
click at [332, 420] on link "3" at bounding box center [328, 420] width 13 height 13
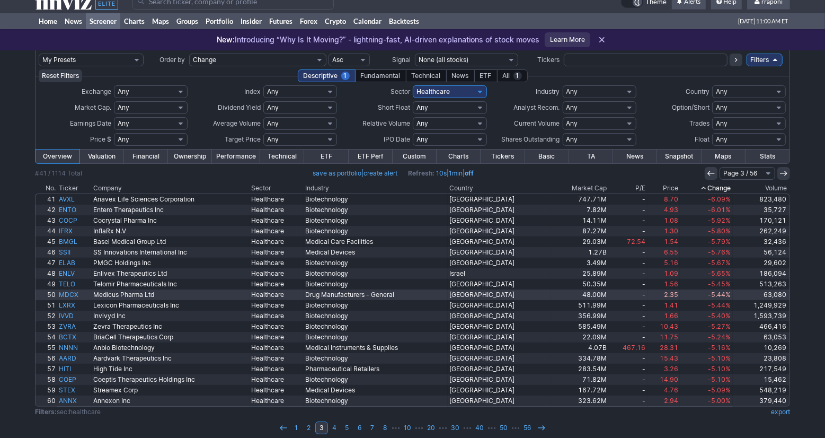
scroll to position [13, 0]
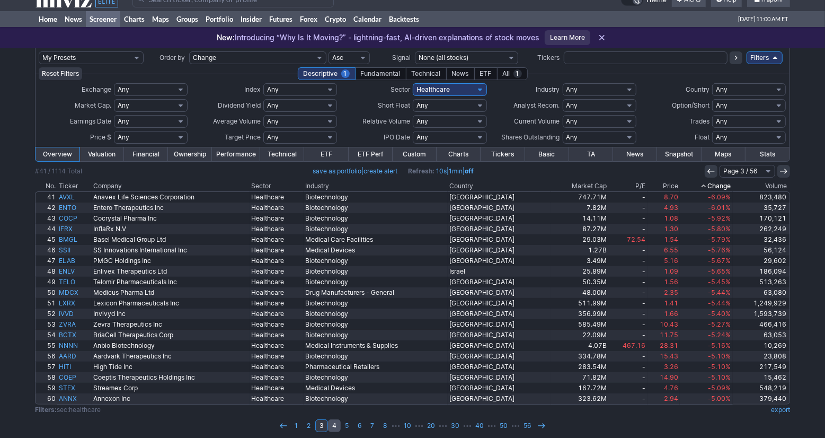
click at [338, 422] on link "4" at bounding box center [334, 425] width 13 height 13
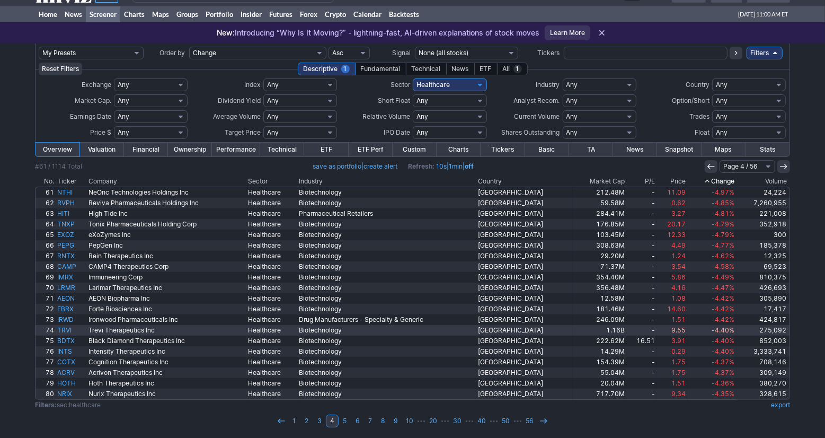
scroll to position [19, 0]
click at [349, 422] on link "5" at bounding box center [345, 420] width 13 height 13
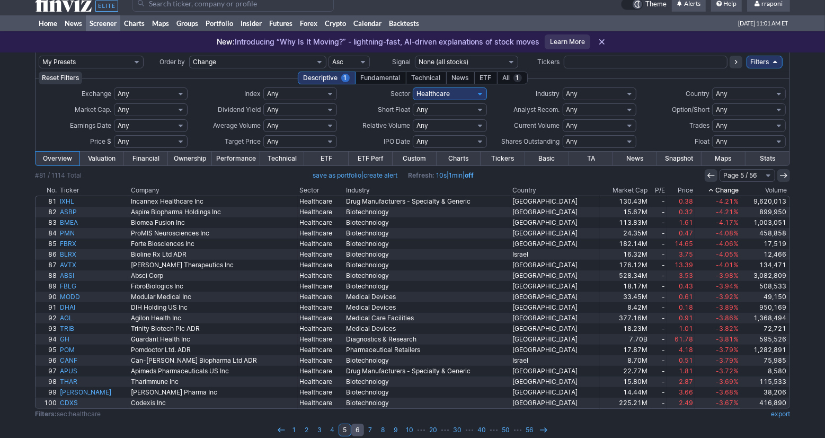
scroll to position [19, 0]
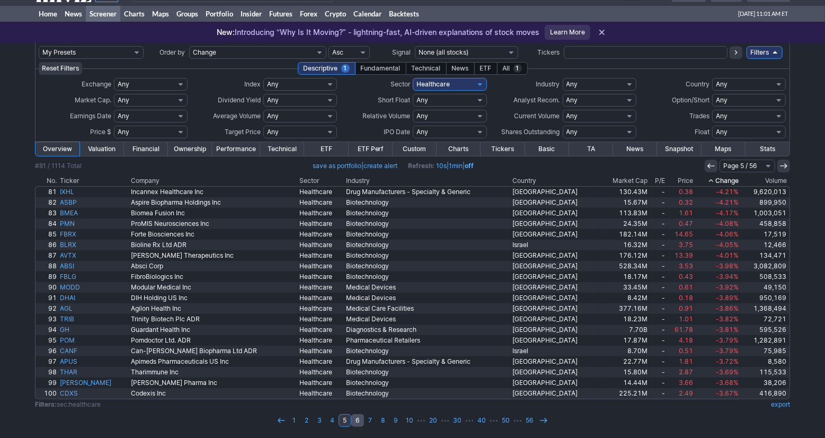
click at [358, 420] on link "6" at bounding box center [357, 420] width 13 height 13
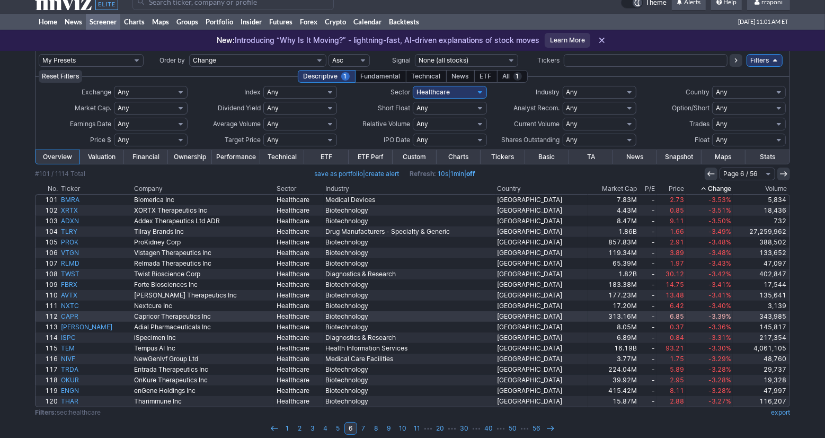
scroll to position [19, 0]
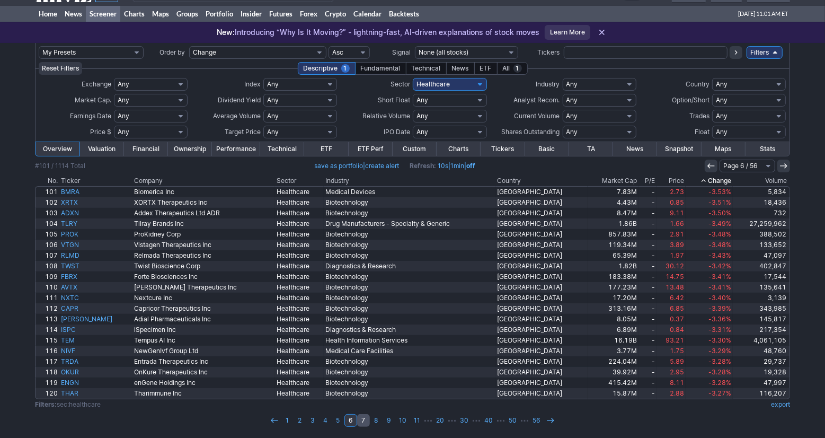
click at [365, 421] on link "7" at bounding box center [363, 420] width 13 height 13
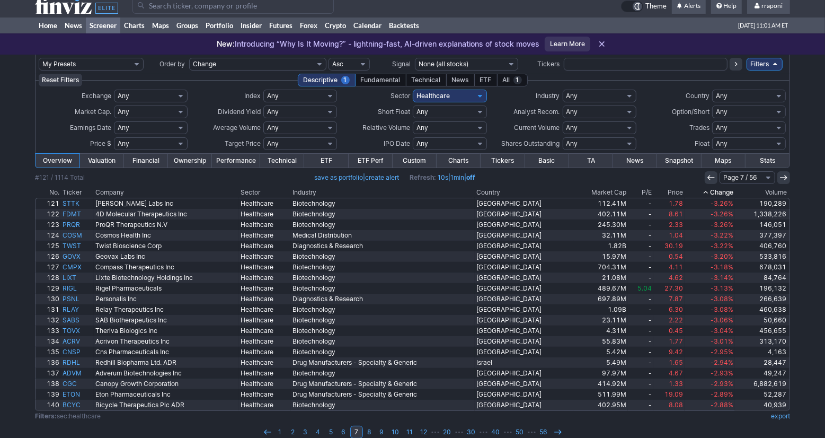
scroll to position [19, 0]
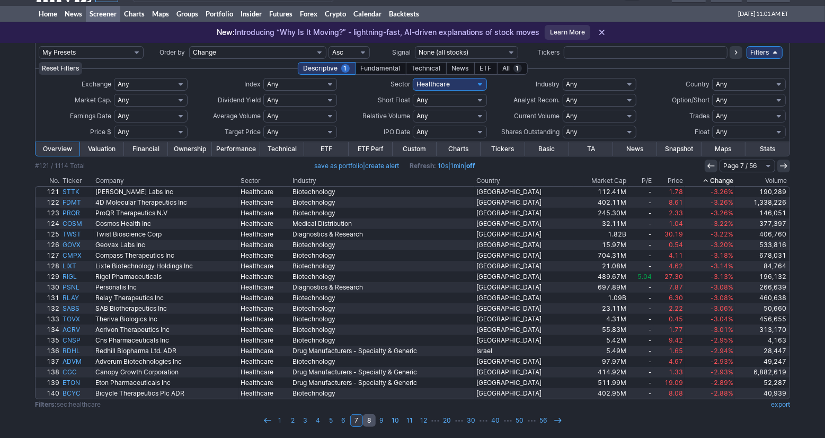
click at [368, 421] on link "8" at bounding box center [369, 420] width 13 height 13
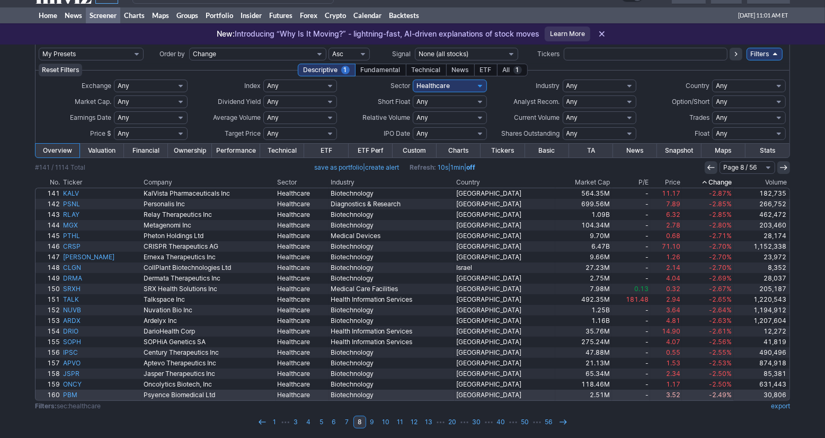
scroll to position [19, 0]
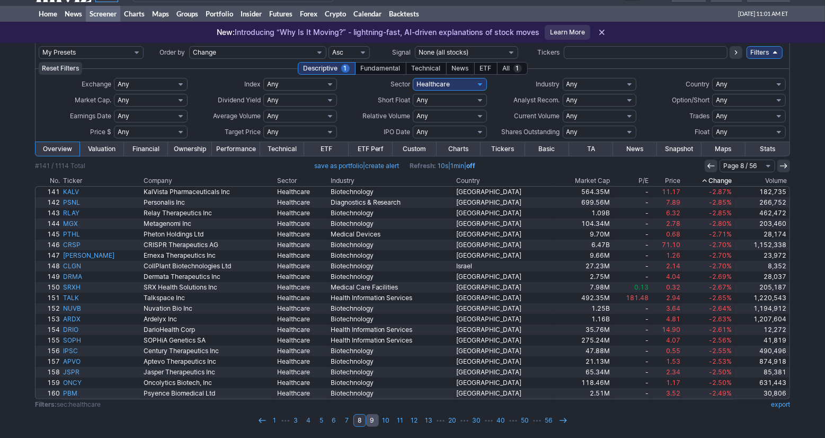
click at [371, 422] on link "9" at bounding box center [372, 420] width 13 height 13
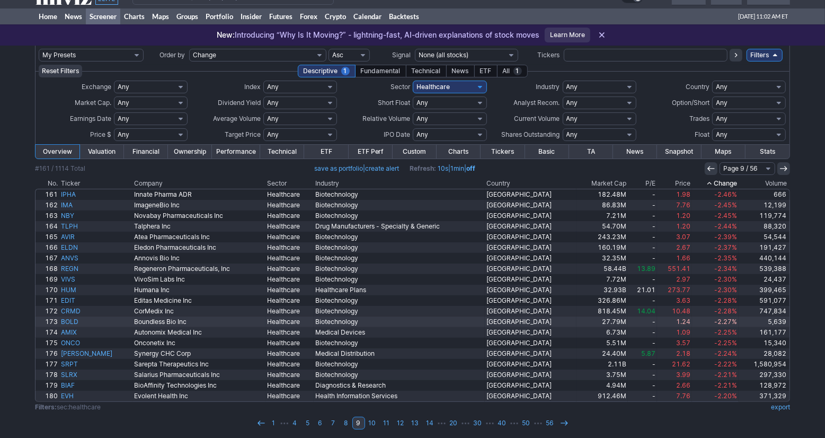
scroll to position [19, 0]
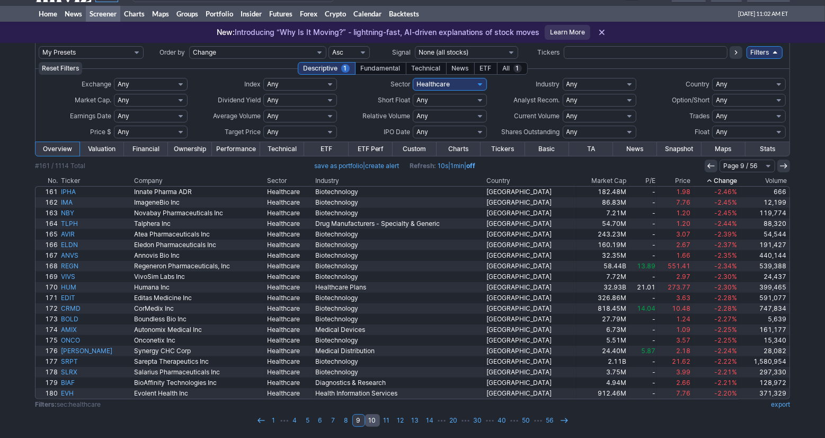
click at [373, 421] on link "10" at bounding box center [372, 420] width 15 height 13
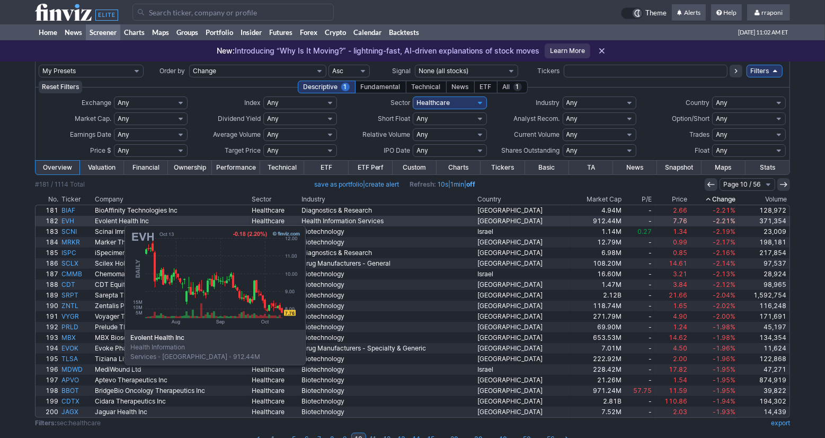
click at [72, 220] on link "EVH" at bounding box center [77, 221] width 34 height 11
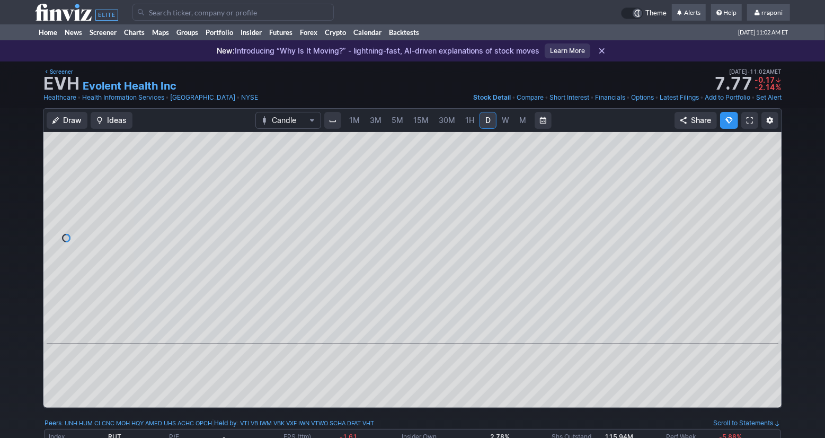
click at [509, 127] on link "W" at bounding box center [505, 120] width 17 height 17
click at [521, 122] on span "M" at bounding box center [522, 120] width 7 height 9
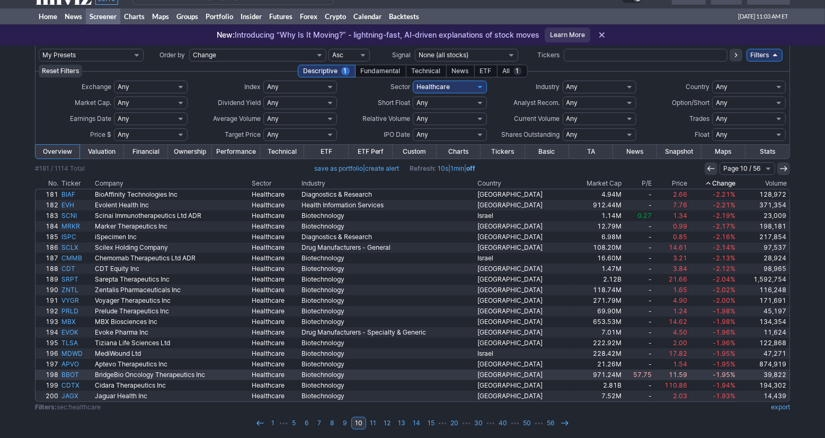
scroll to position [19, 0]
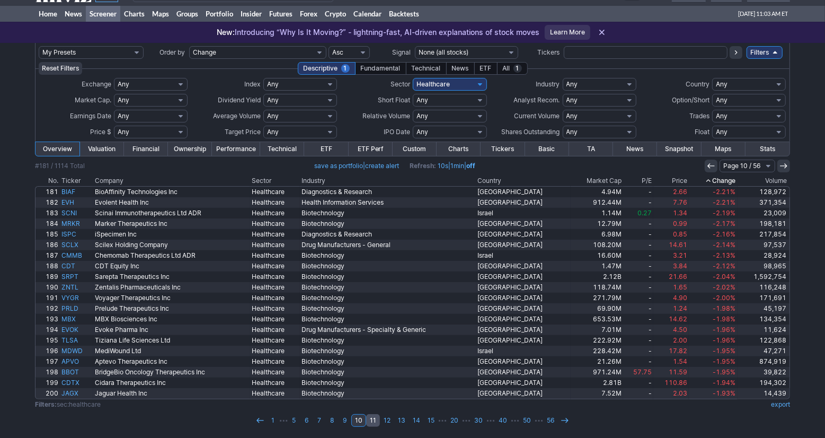
click at [373, 422] on link "11" at bounding box center [373, 420] width 14 height 13
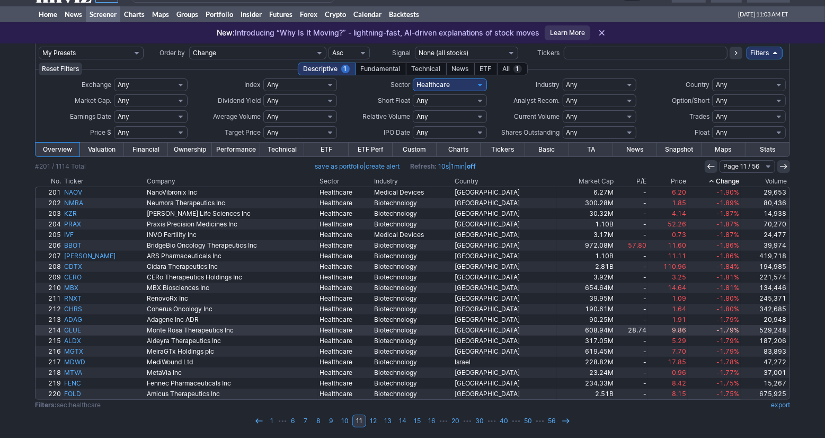
scroll to position [19, 0]
click at [373, 423] on link "12" at bounding box center [373, 420] width 14 height 13
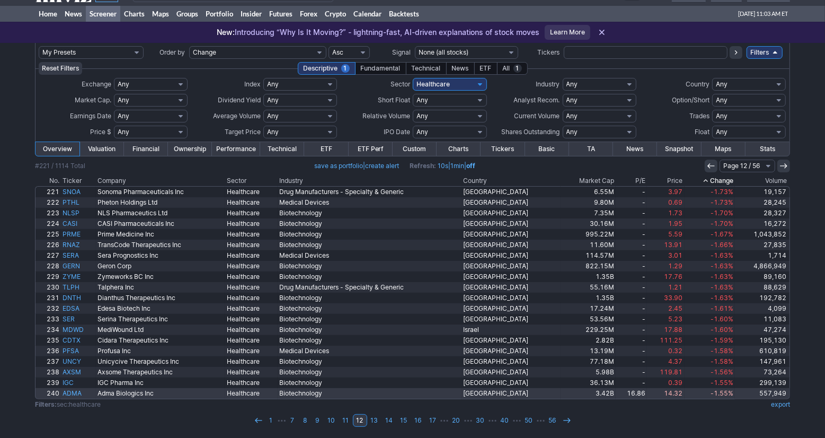
scroll to position [19, 0]
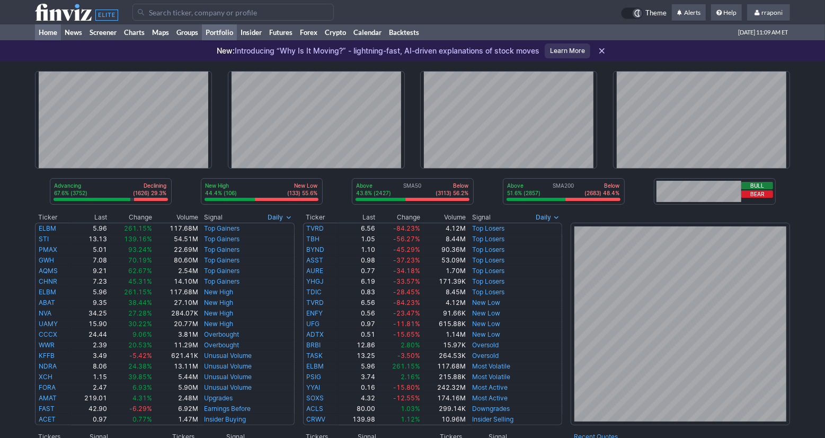
click at [232, 31] on link "Portfolio" at bounding box center [219, 32] width 35 height 16
